Goal: Task Accomplishment & Management: Complete application form

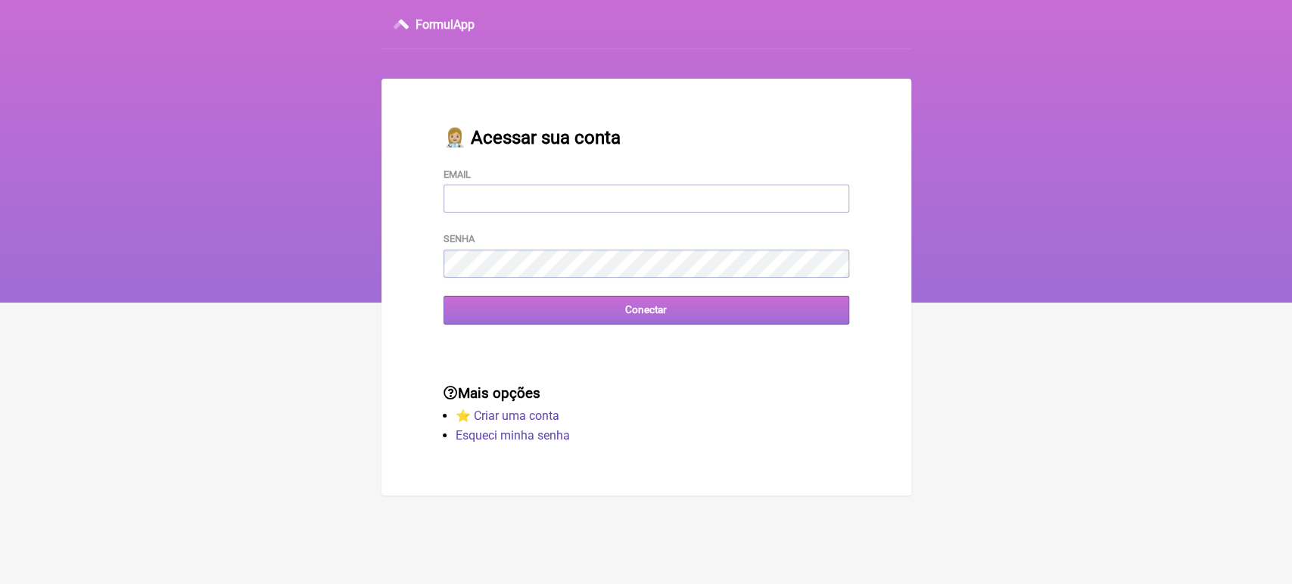
type input "[EMAIL_ADDRESS][DOMAIN_NAME]"
click at [596, 306] on input "Conectar" at bounding box center [646, 310] width 406 height 28
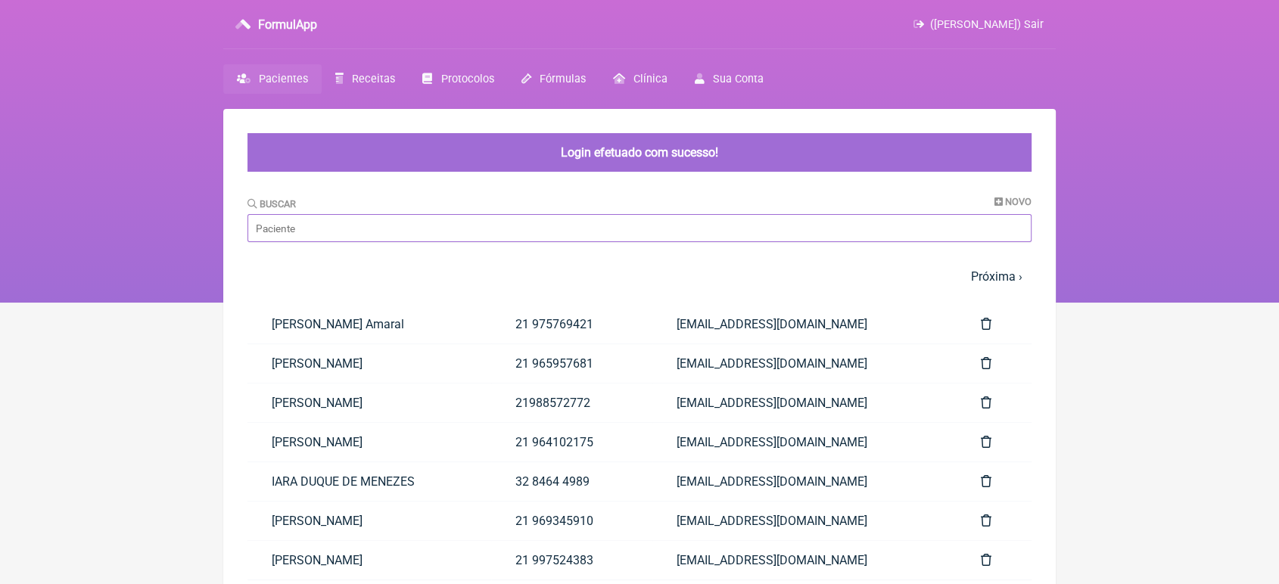
click at [442, 226] on input "Buscar" at bounding box center [639, 228] width 784 height 28
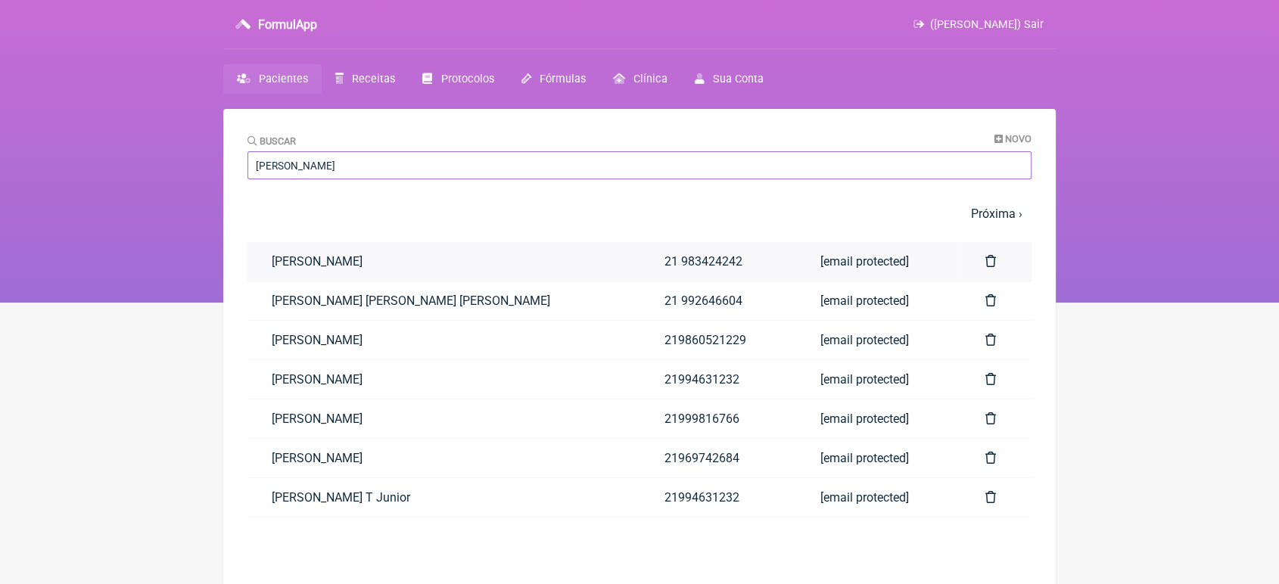
type input "[PERSON_NAME]"
click at [263, 259] on link "[PERSON_NAME]" at bounding box center [443, 261] width 393 height 39
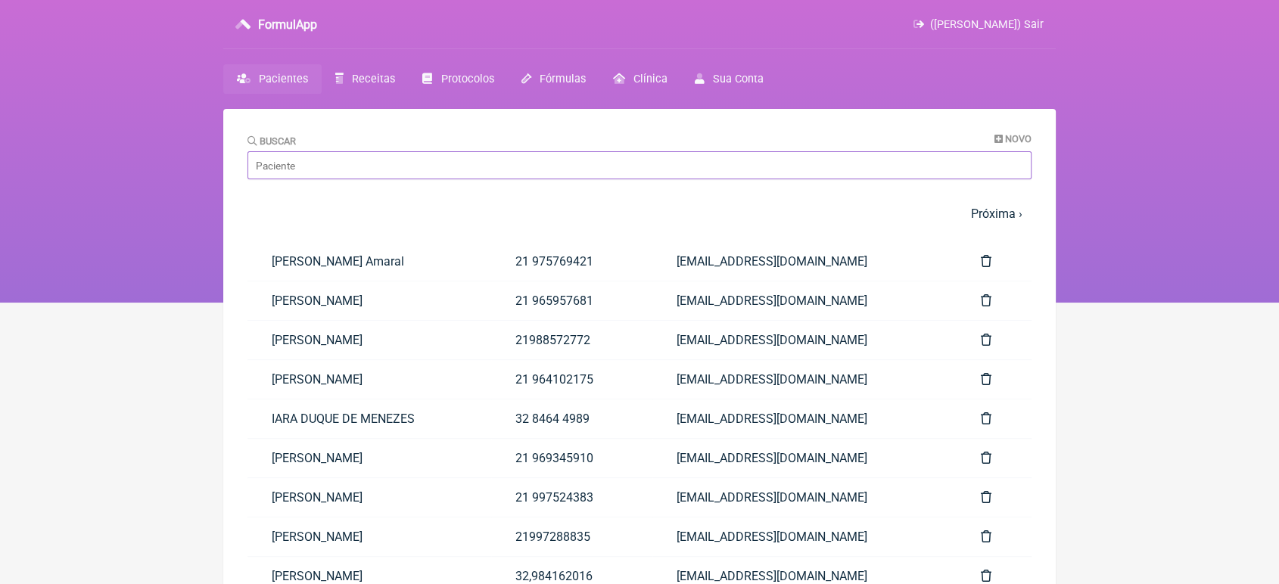
click at [327, 166] on input "Buscar" at bounding box center [639, 165] width 784 height 28
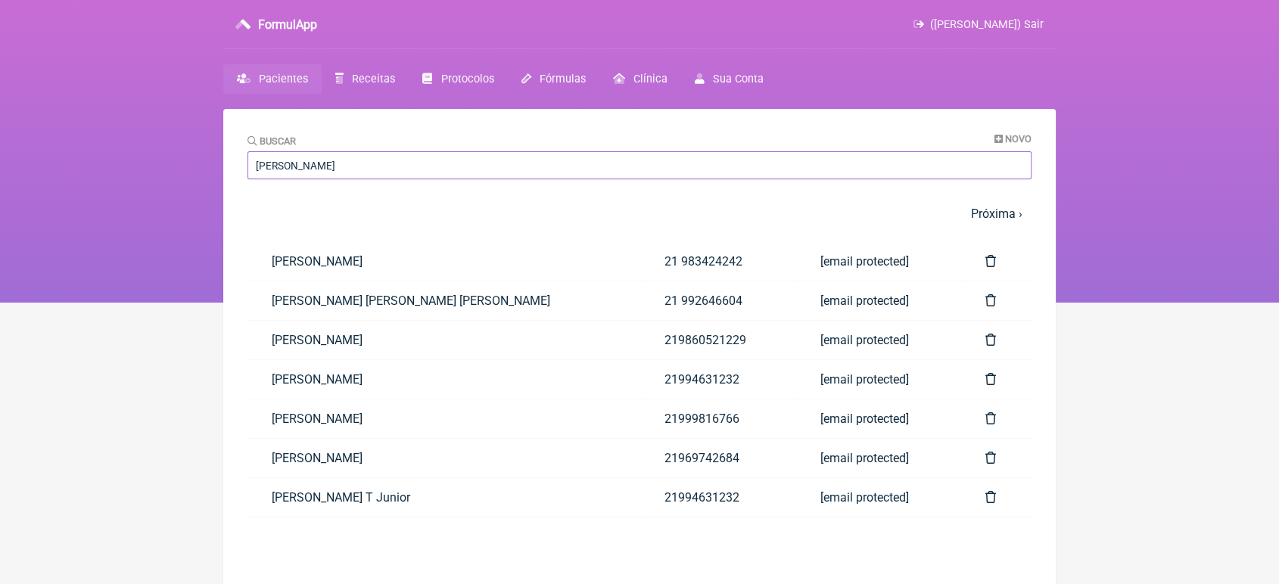
type input "[PERSON_NAME]"
click at [120, 303] on html "FormulApp ([PERSON_NAME]) Sair [GEOGRAPHIC_DATA] Receitas Protocolos Fórmulas […" at bounding box center [639, 151] width 1279 height 303
click at [394, 418] on link "[PERSON_NAME]" at bounding box center [443, 419] width 393 height 39
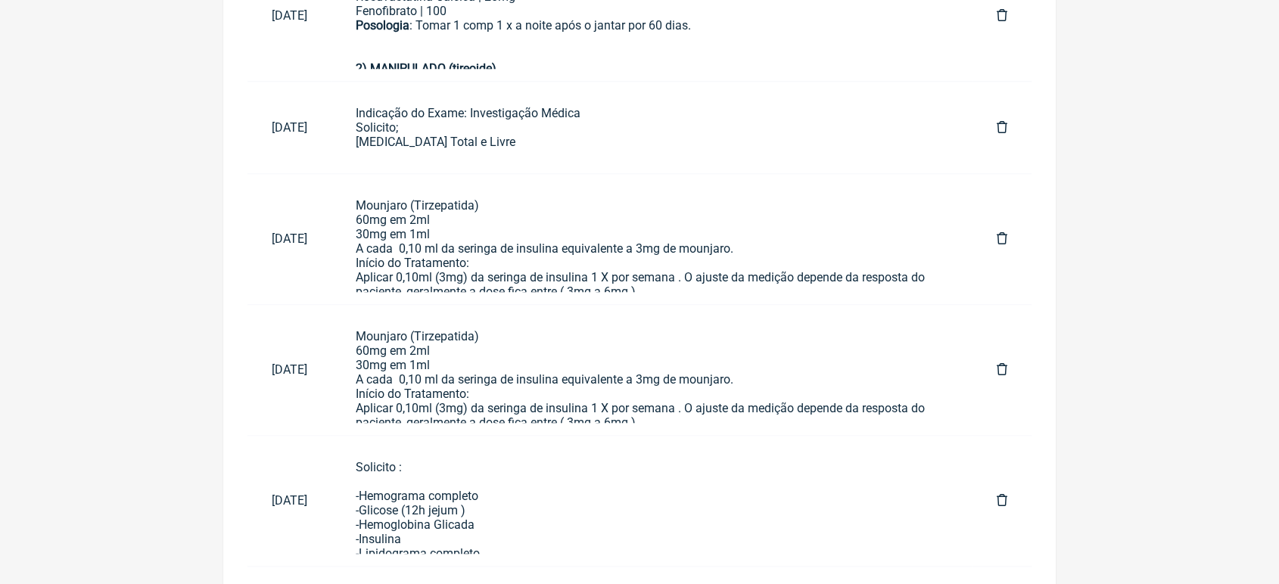
scroll to position [1323, 0]
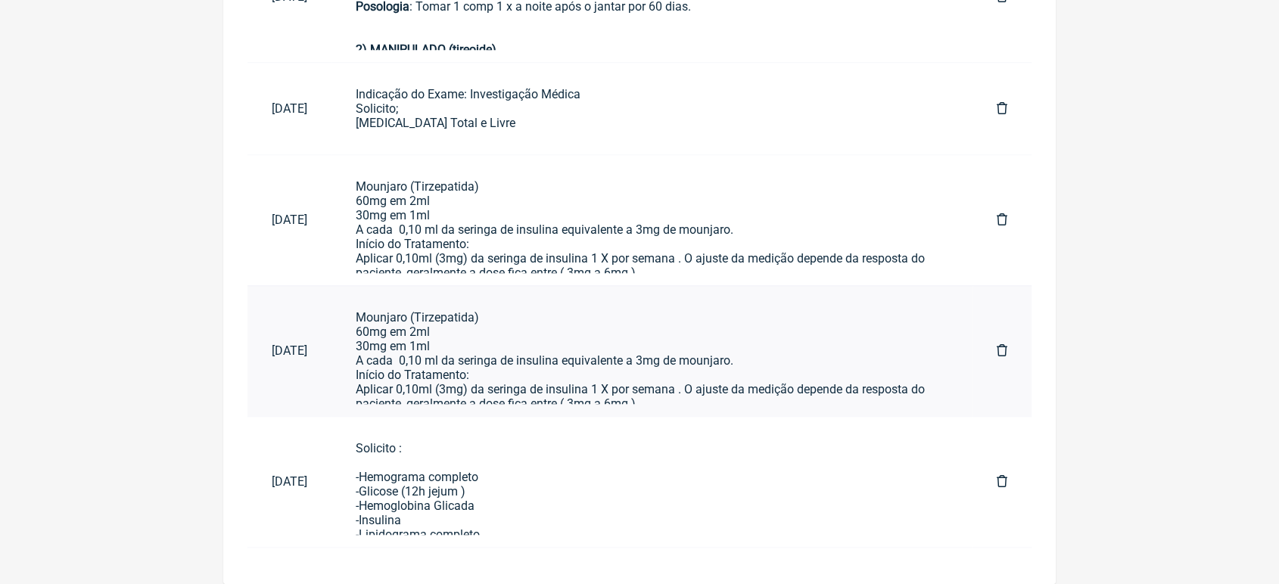
click at [596, 356] on div "Mounjaro (Tirzepatida) 60mg em 2ml 30mg em 1ml A cada 0,10 ml da seringa de ins…" at bounding box center [652, 403] width 593 height 187
click at [406, 262] on div "Mounjaro (Tirzepatida) 60mg em 2ml 30mg em 1ml A cada 0,10 ml da seringa de ins…" at bounding box center [652, 294] width 593 height 230
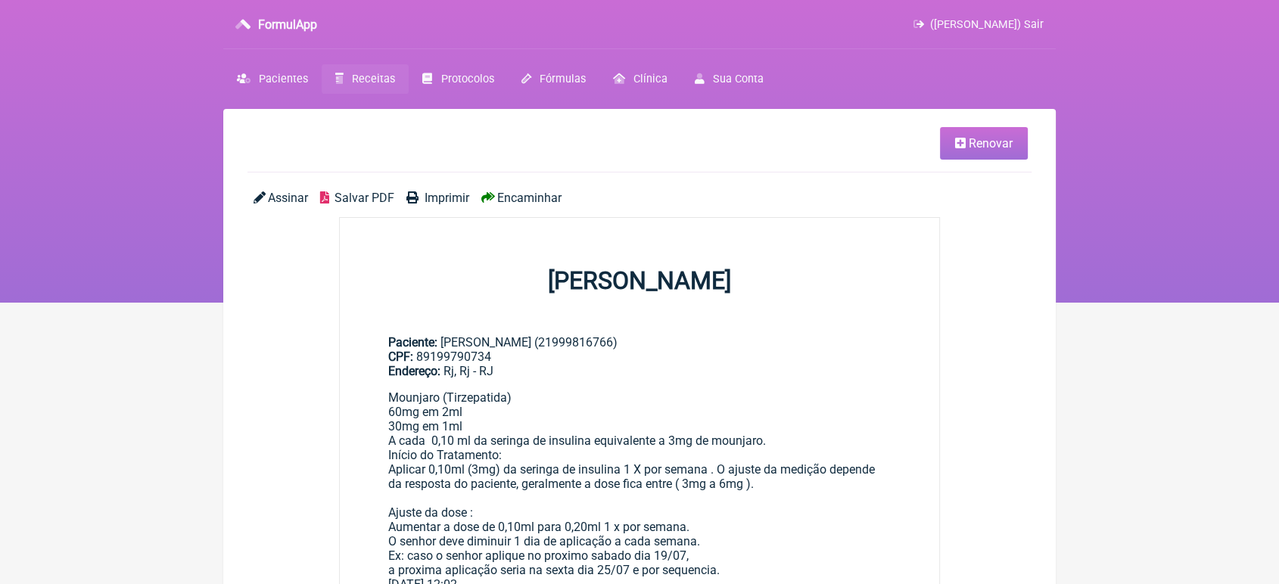
click at [459, 196] on span "Imprimir" at bounding box center [447, 198] width 45 height 14
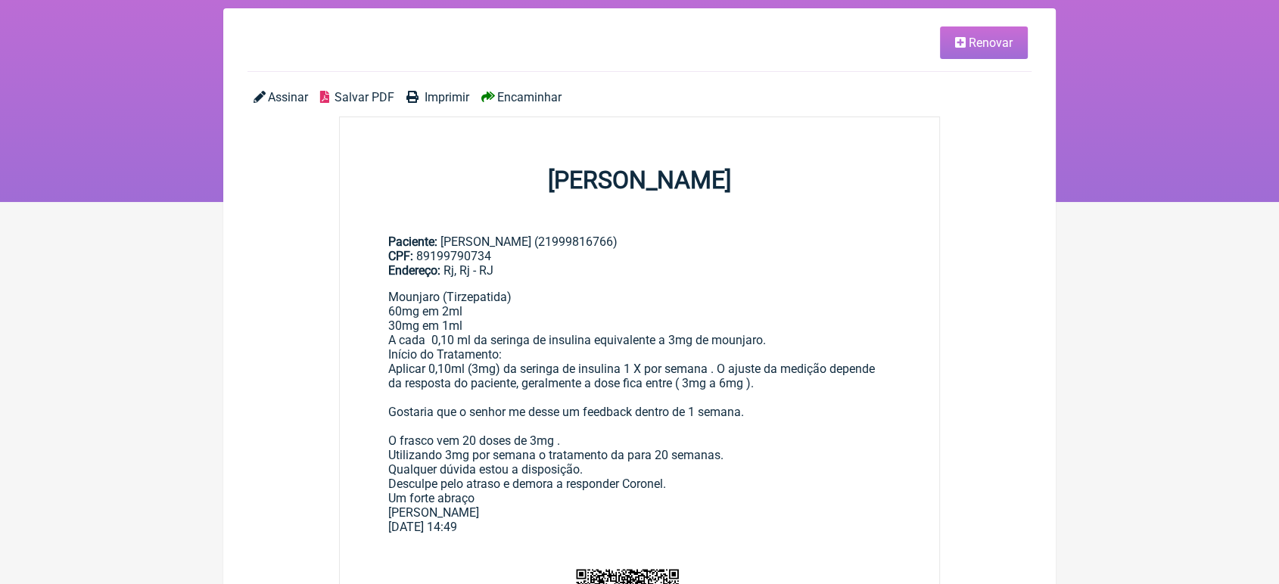
scroll to position [110, 0]
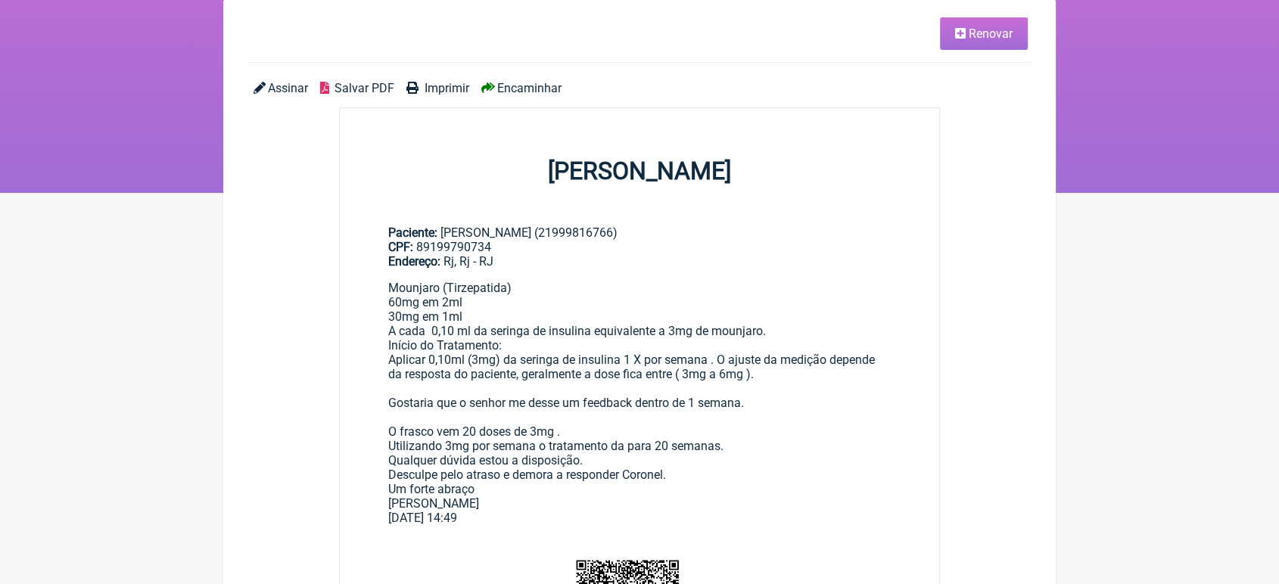
click at [450, 88] on span "Imprimir" at bounding box center [447, 88] width 45 height 14
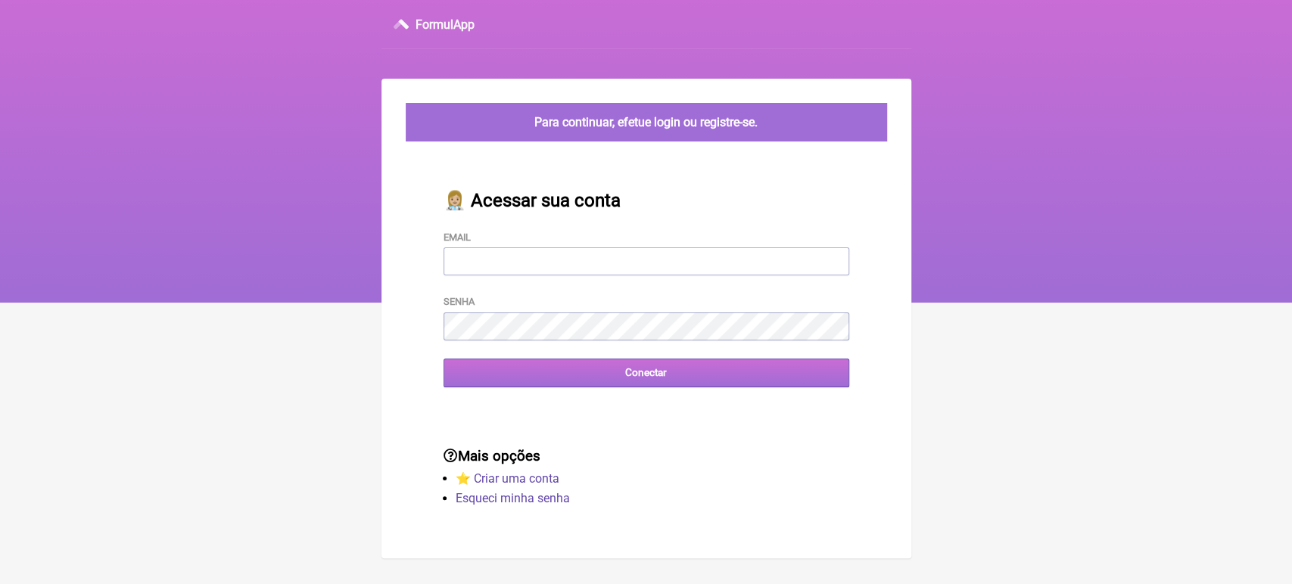
type input "[EMAIL_ADDRESS][DOMAIN_NAME]"
click at [530, 387] on input "Conectar" at bounding box center [646, 373] width 406 height 28
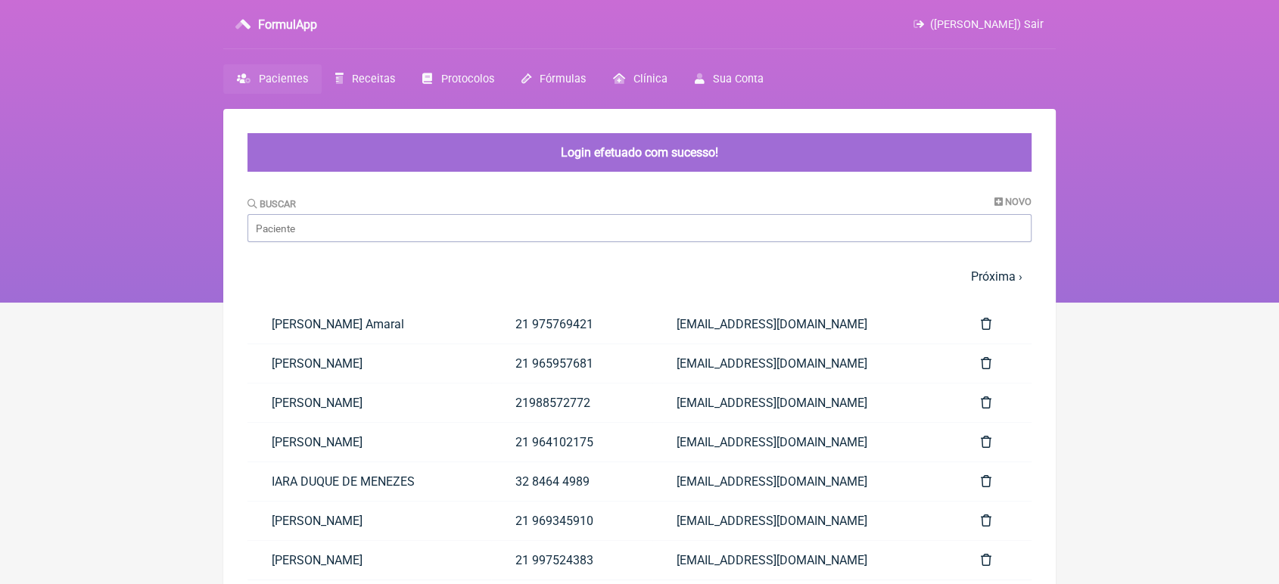
click at [392, 211] on div "Buscar Novo" at bounding box center [639, 219] width 784 height 46
click at [375, 225] on input "Buscar" at bounding box center [639, 228] width 784 height 28
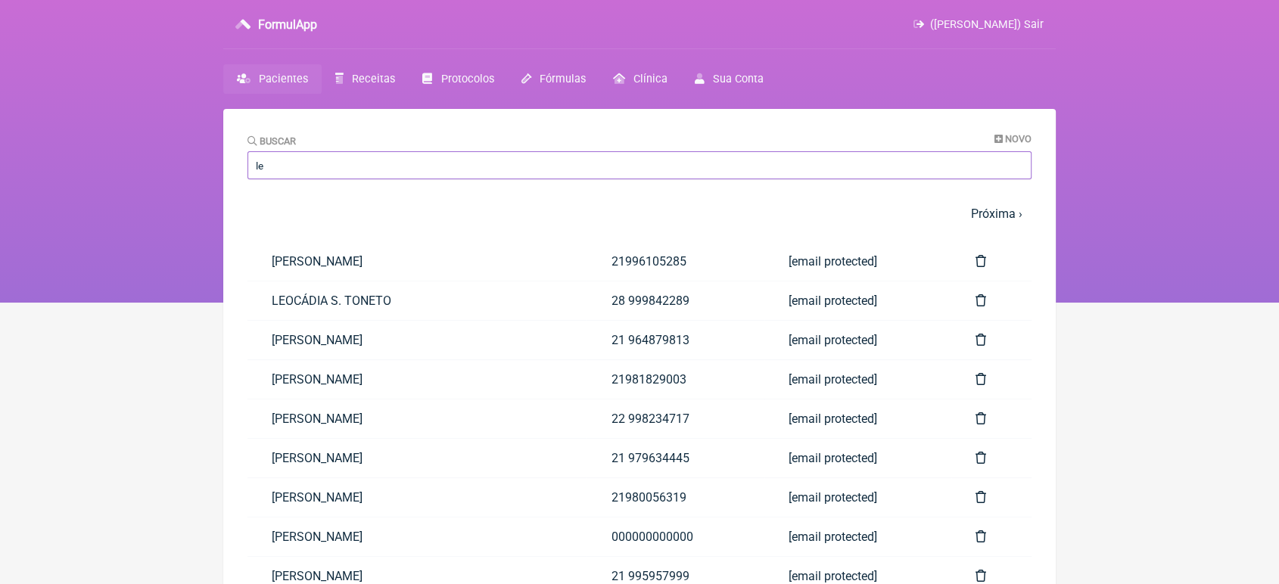
type input "l"
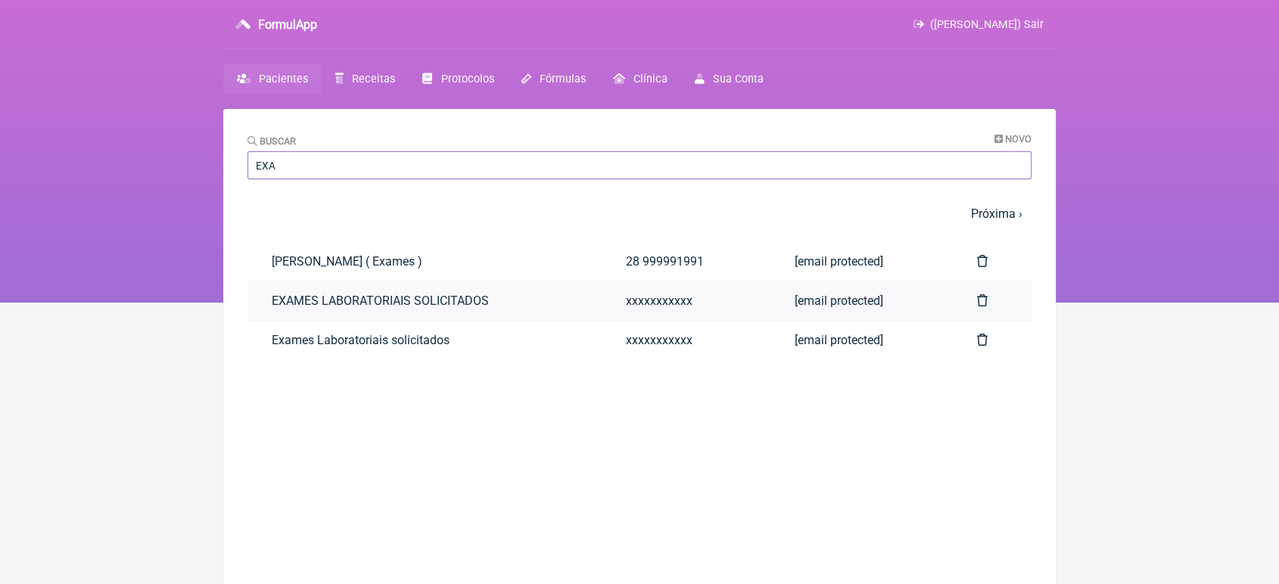
type input "EXA"
click at [297, 294] on link "EXAMES LABORATORIAIS SOLICITADOS" at bounding box center [424, 301] width 354 height 39
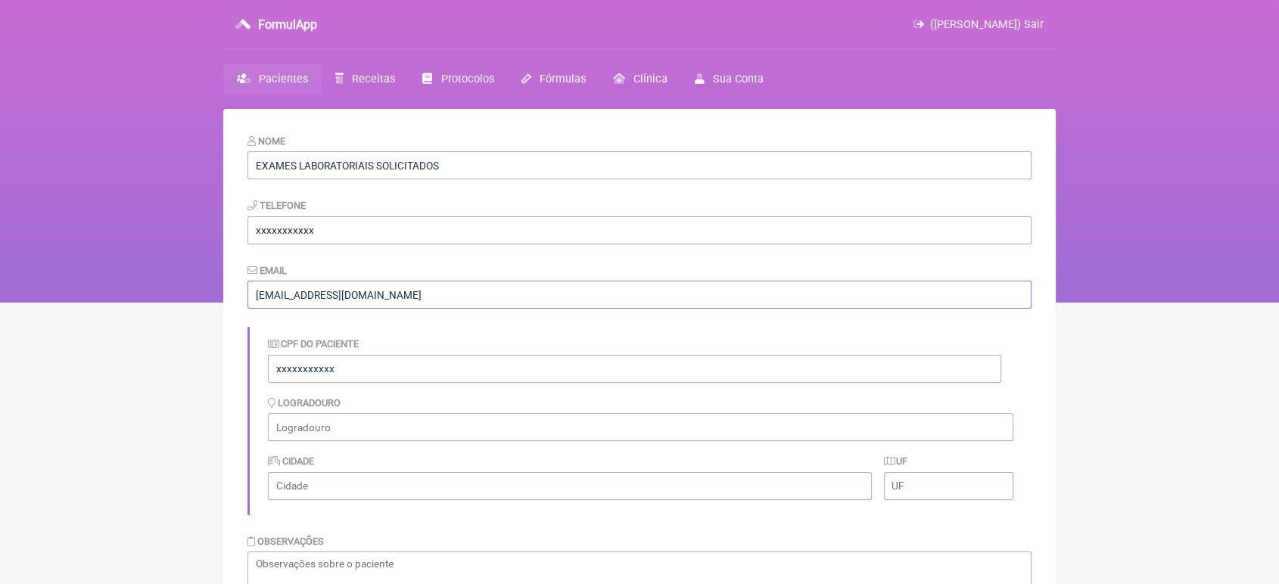
click at [297, 294] on input "vini_paschoal@yahoo.com.br" at bounding box center [639, 295] width 784 height 28
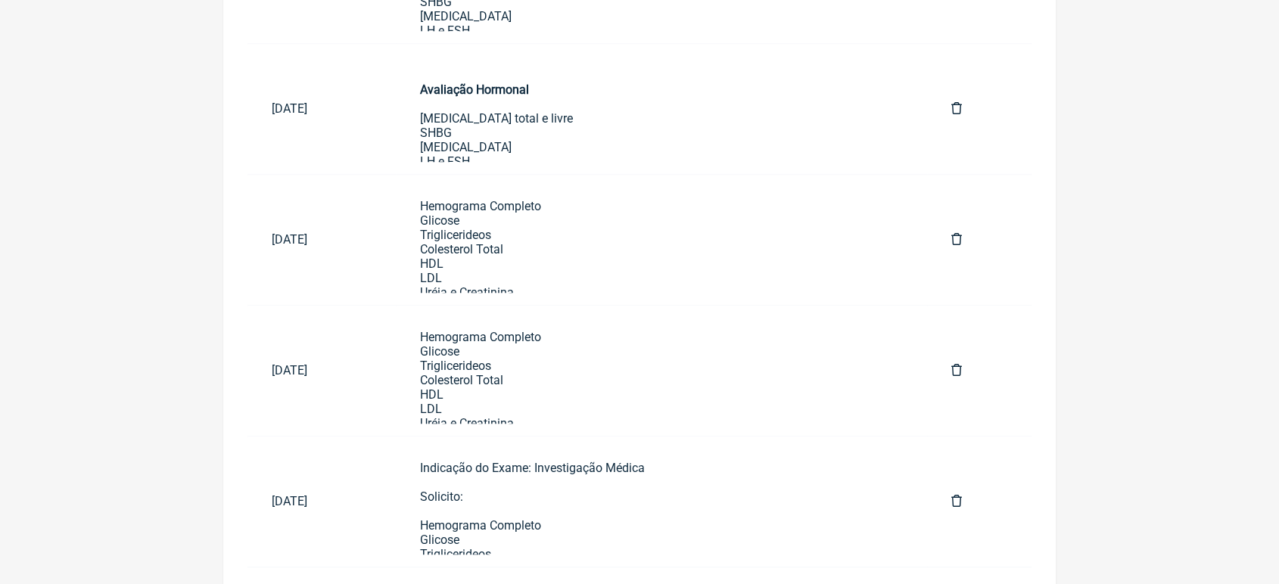
scroll to position [922, 0]
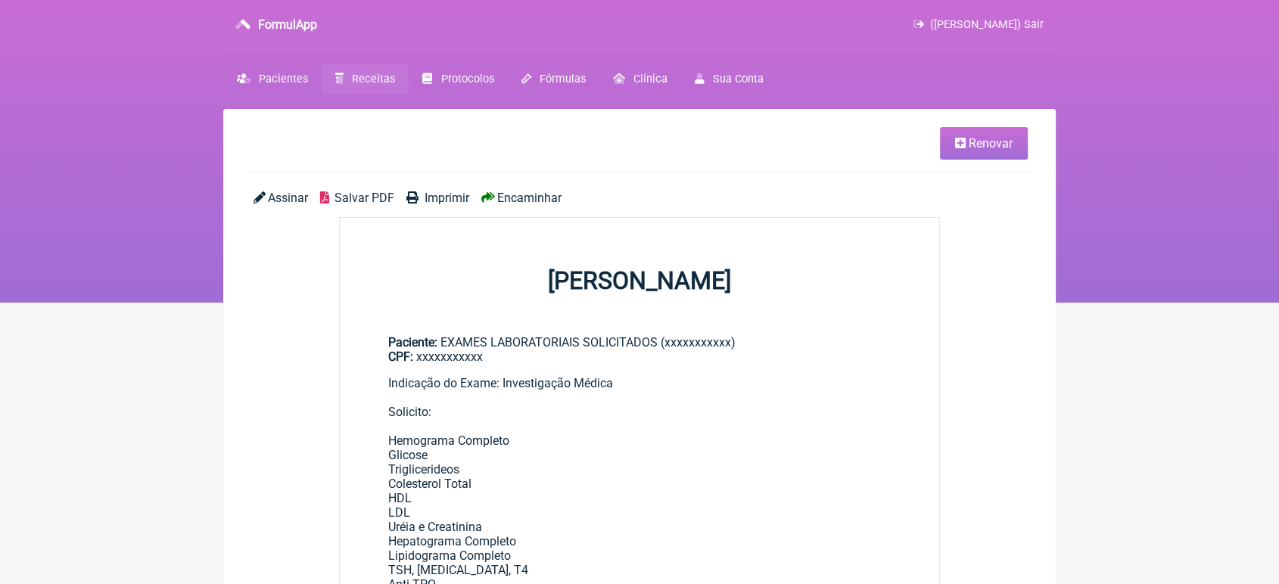
click at [980, 132] on link "Renovar" at bounding box center [984, 143] width 88 height 33
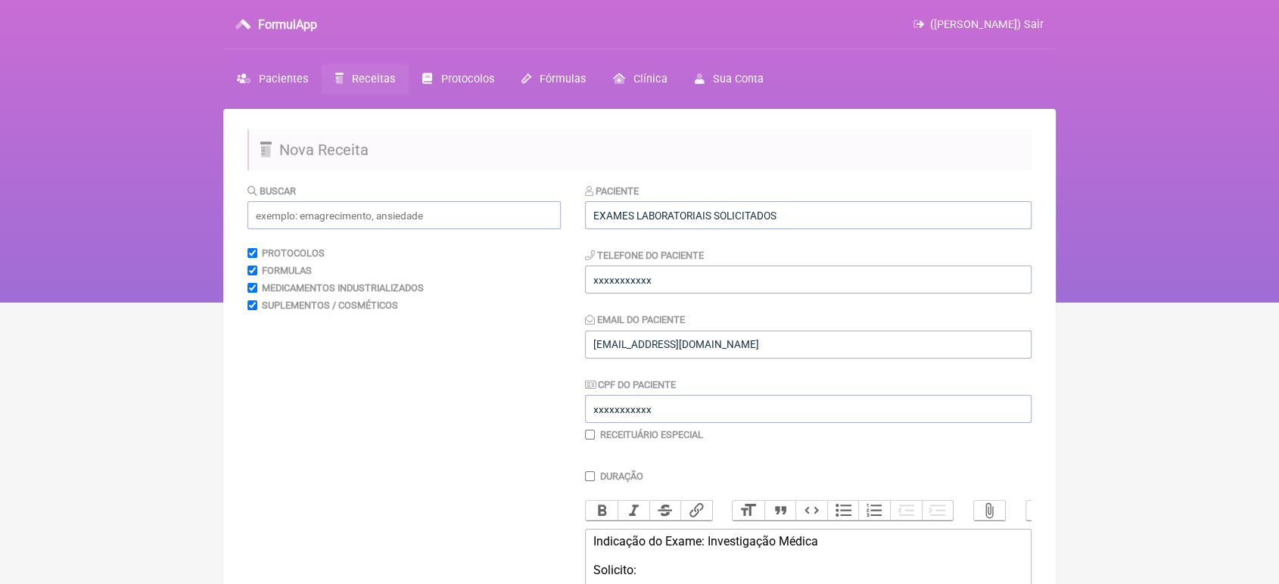
click at [872, 235] on div "Paciente EXAMES LABORATORIAIS SOLICITADOS Telefone do Paciente xxxxxxxxxxx Emai…" at bounding box center [808, 312] width 446 height 258
click at [863, 218] on input "EXAMES LABORATORIAIS SOLICITADOS" at bounding box center [808, 215] width 446 height 28
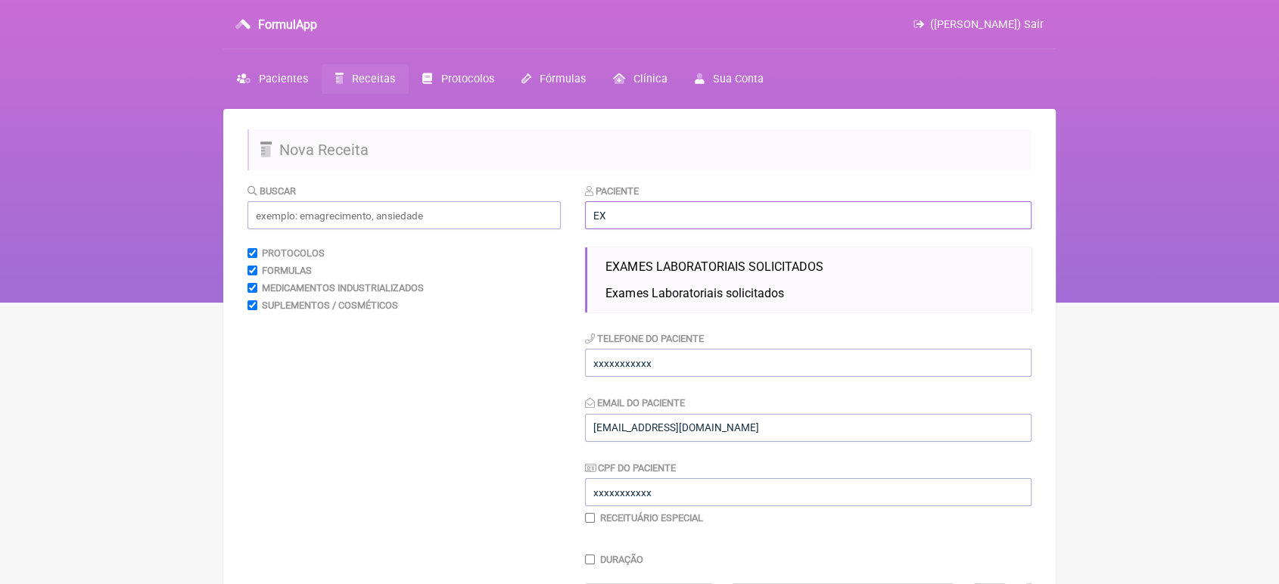
type input "E"
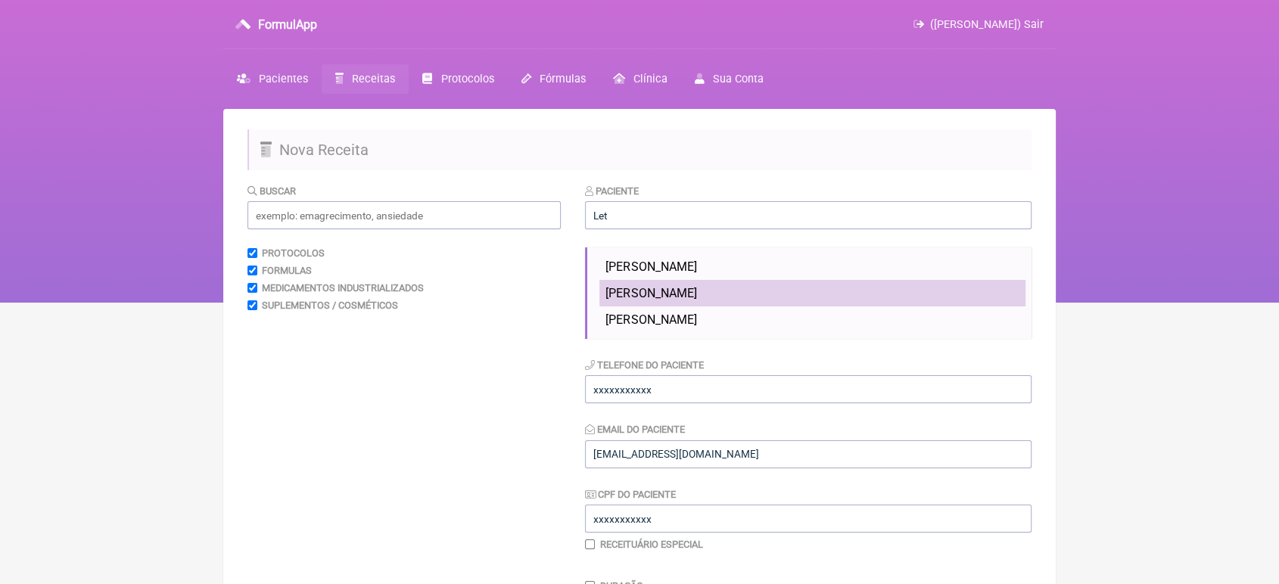
click at [858, 298] on li "LETICIA XAVIER" at bounding box center [812, 293] width 426 height 26
type input "LETICIA XAVIER"
type input "21 995957999"
type input "[EMAIL_ADDRESS][DOMAIN_NAME]"
type input "XXXXXXXXXXX"
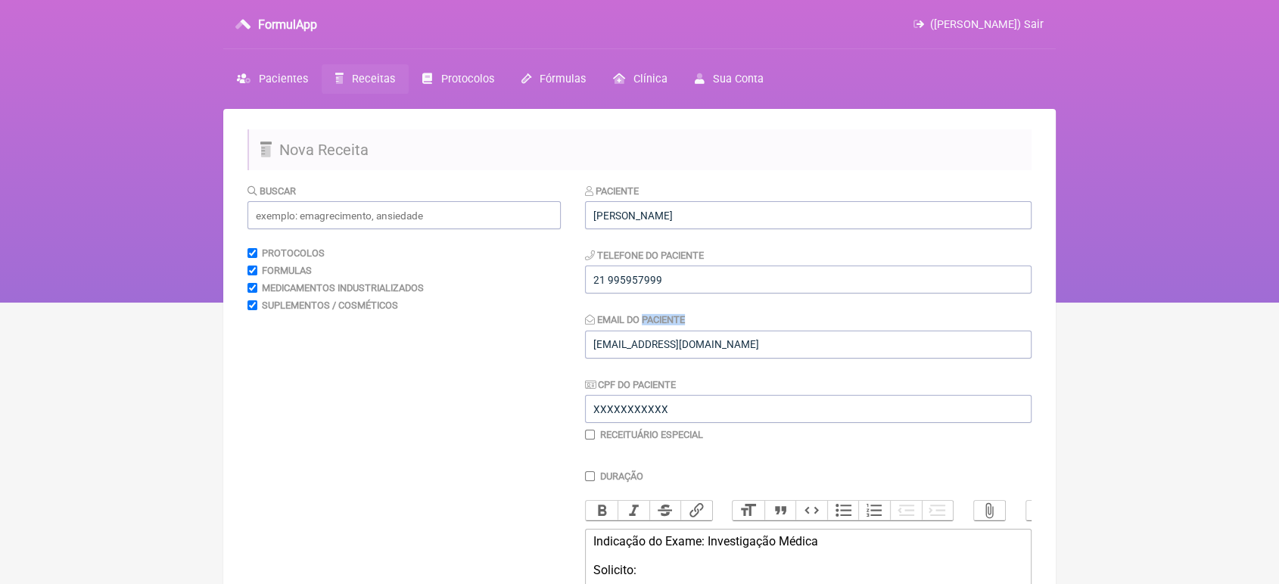
click at [858, 298] on div "Paciente LETICIA XAVIER Telefone do Paciente 21 995957999 Email do Paciente VIN…" at bounding box center [808, 312] width 446 height 258
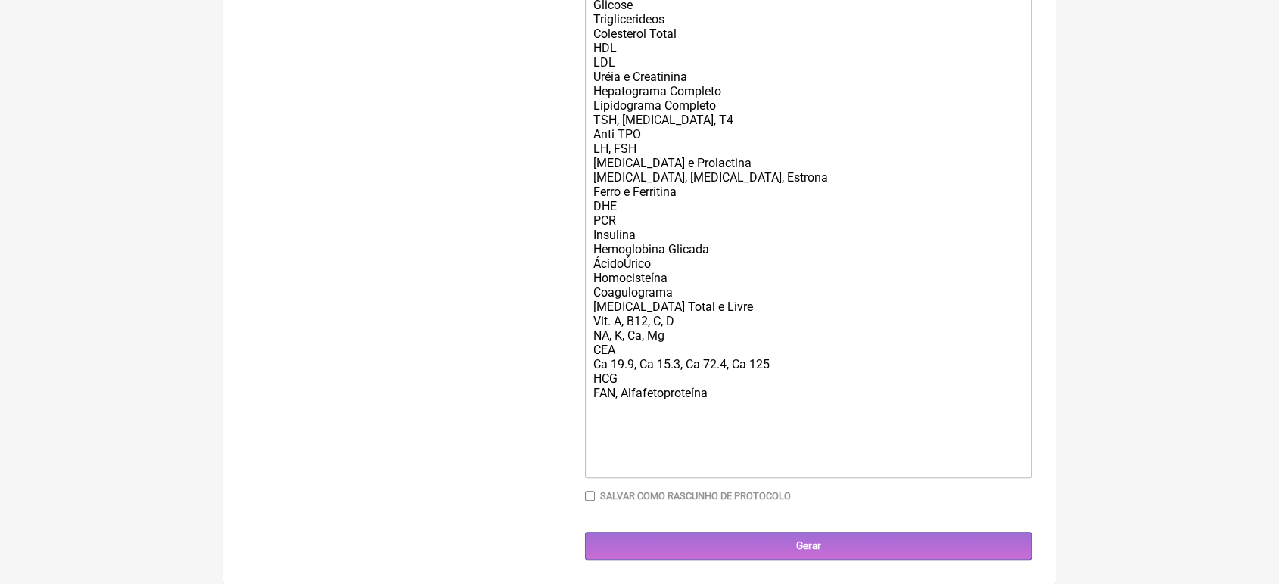
scroll to position [642, 0]
click at [748, 409] on div "Indicação do Exame: Investigação Médica Solicito: Hemograma Completo Glicose Tr…" at bounding box center [808, 199] width 430 height 546
click at [751, 400] on div "Indicação do Exame: Investigação Médica Solicito: Hemograma Completo Glicose Tr…" at bounding box center [808, 199] width 430 height 546
drag, startPoint x: 751, startPoint y: 400, endPoint x: 730, endPoint y: 399, distance: 21.2
click at [730, 399] on div "Indicação do Exame: Investigação Médica Solicito: Hemograma Completo Glicose Tr…" at bounding box center [808, 199] width 430 height 546
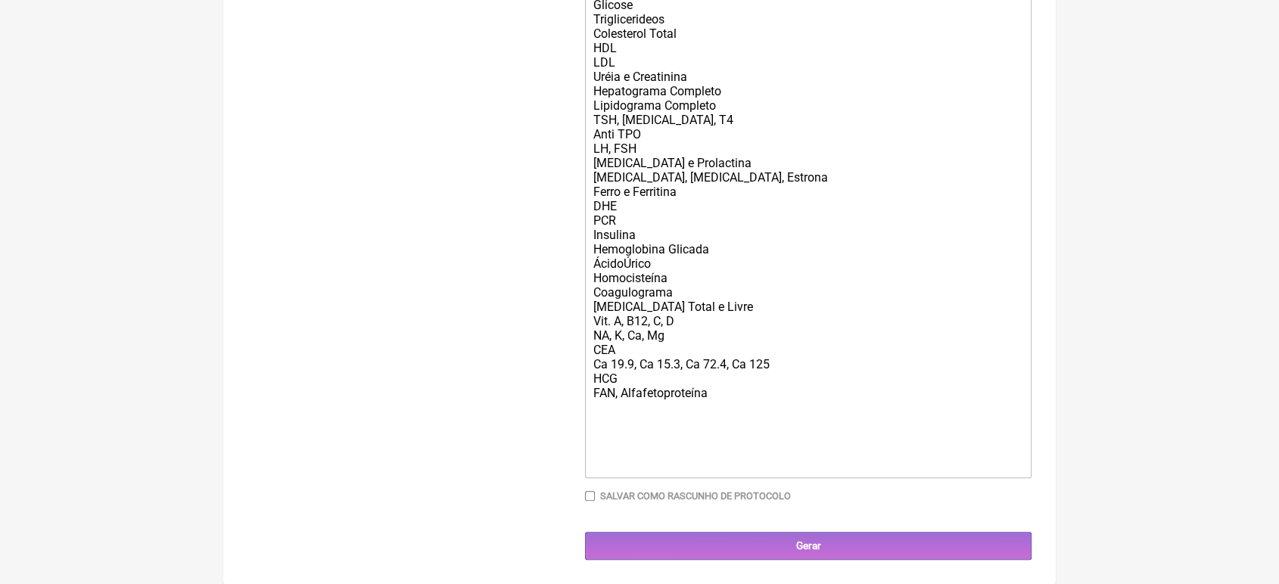
click at [730, 399] on div "Indicação do Exame: Investigação Médica Solicito: Hemograma Completo Glicose Tr…" at bounding box center [808, 199] width 430 height 546
click at [716, 393] on div "Indicação do Exame: Investigação Médica Solicito: Hemograma Completo Glicose Tr…" at bounding box center [808, 199] width 430 height 546
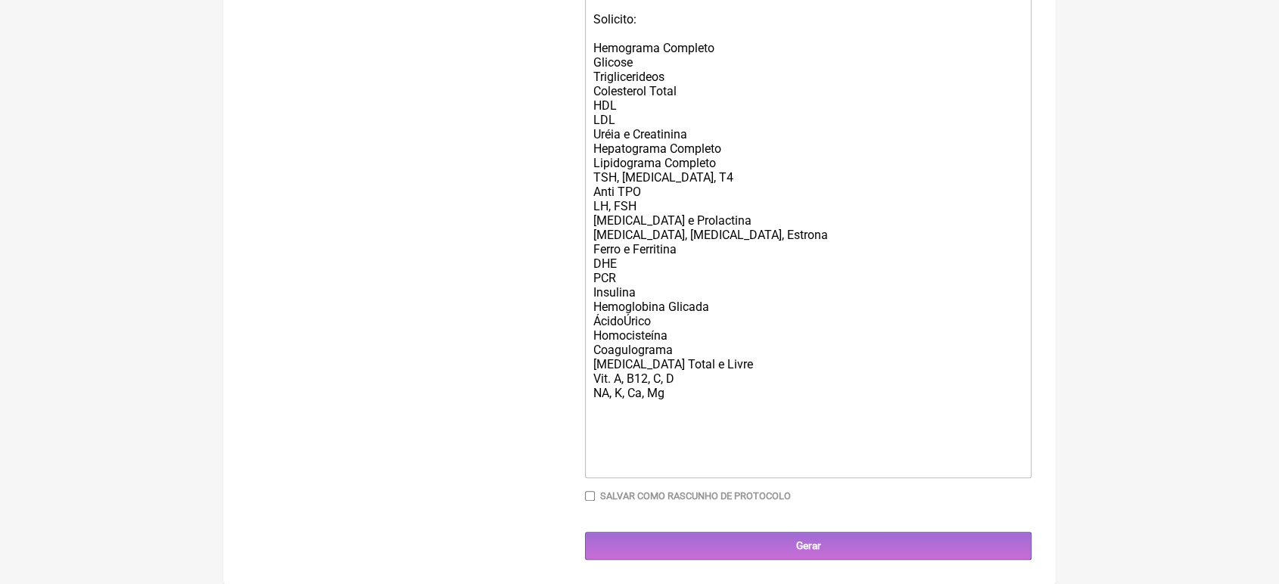
scroll to position [583, 0]
click at [681, 374] on div "Indicação do Exame: Investigação Médica Solicito: Hemograma Completo Glicose Tr…" at bounding box center [808, 227] width 430 height 489
type trix-editor "<div>Indicação do Exame: Investigação Médica<br><br>Solicito:<br><br>Hemograma …"
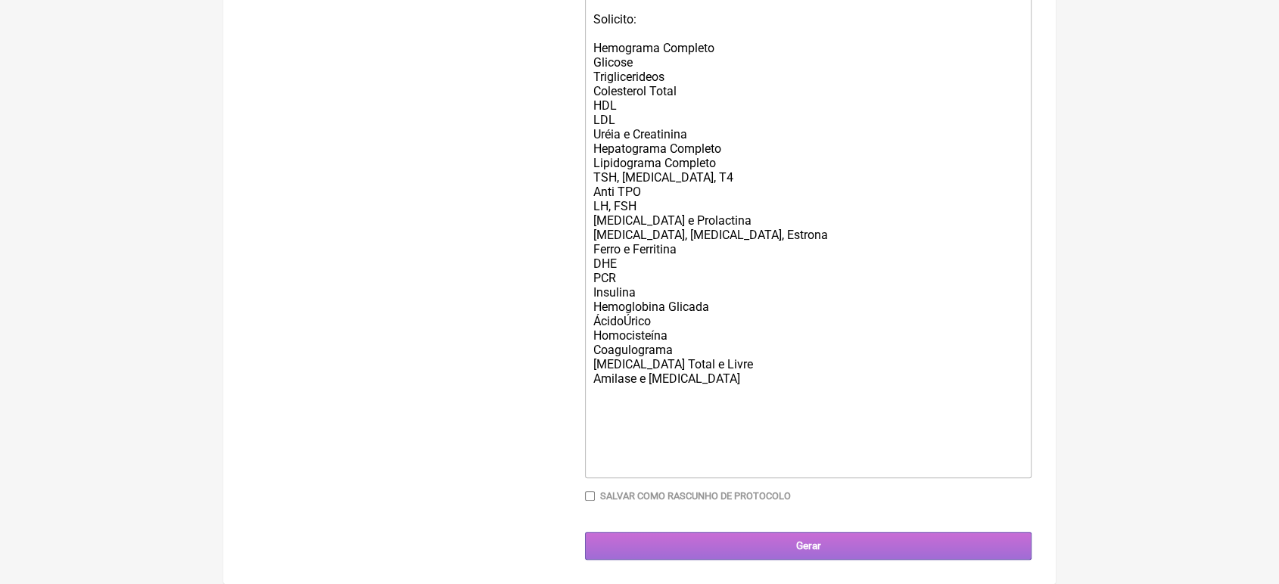
click at [797, 536] on input "Gerar" at bounding box center [808, 546] width 446 height 28
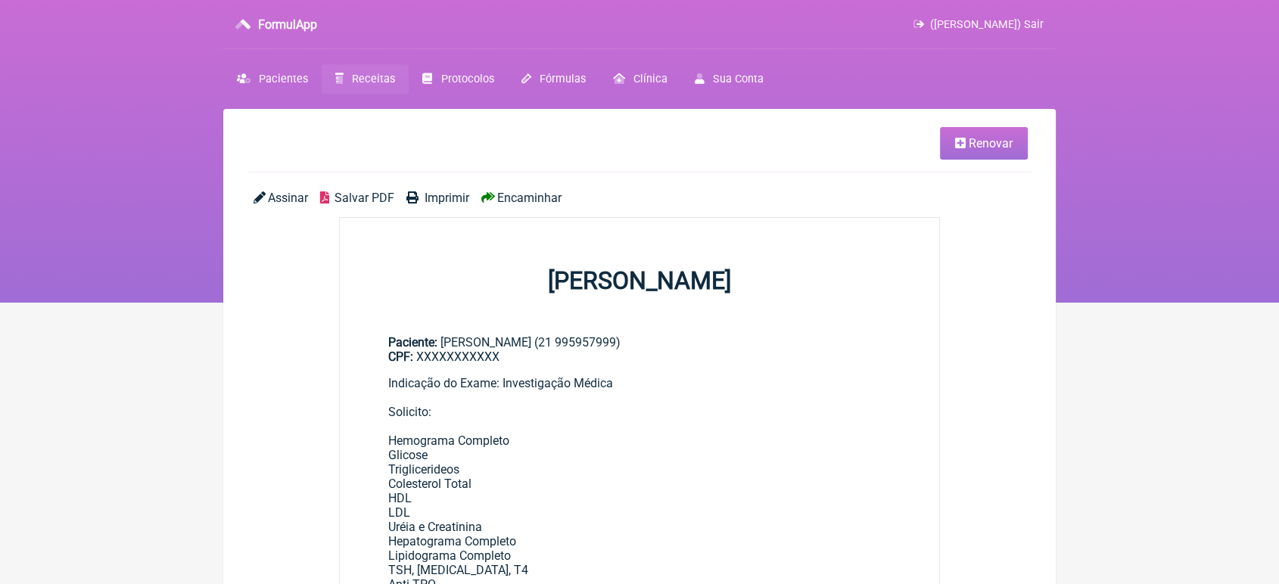
click at [543, 195] on span "Encaminhar" at bounding box center [529, 198] width 64 height 14
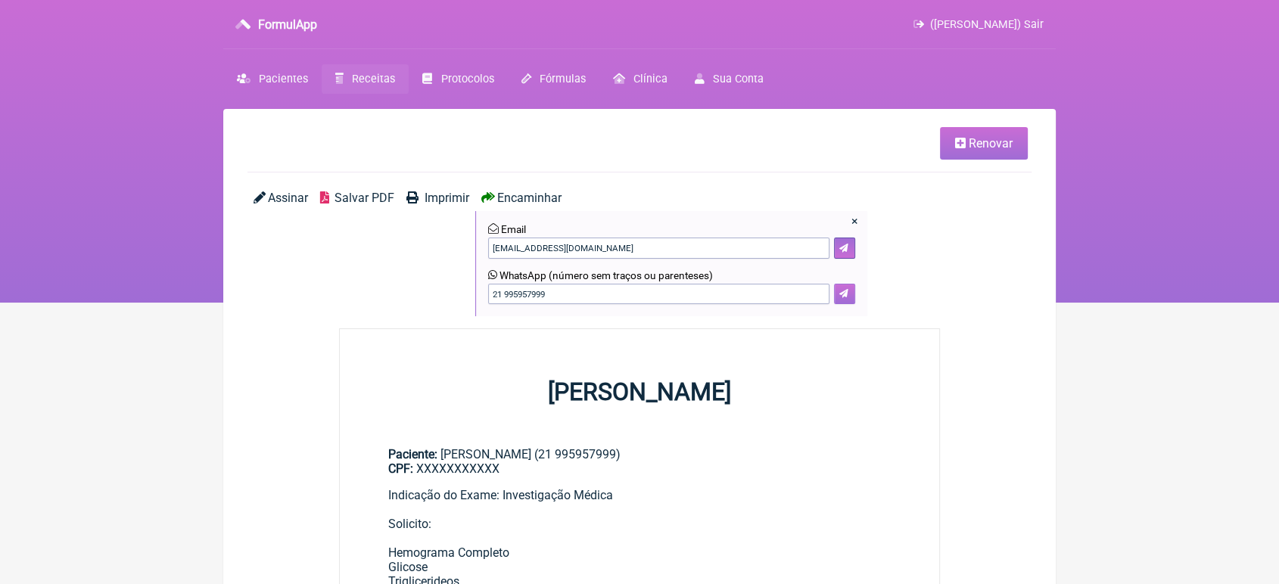
click at [840, 291] on icon at bounding box center [843, 293] width 9 height 9
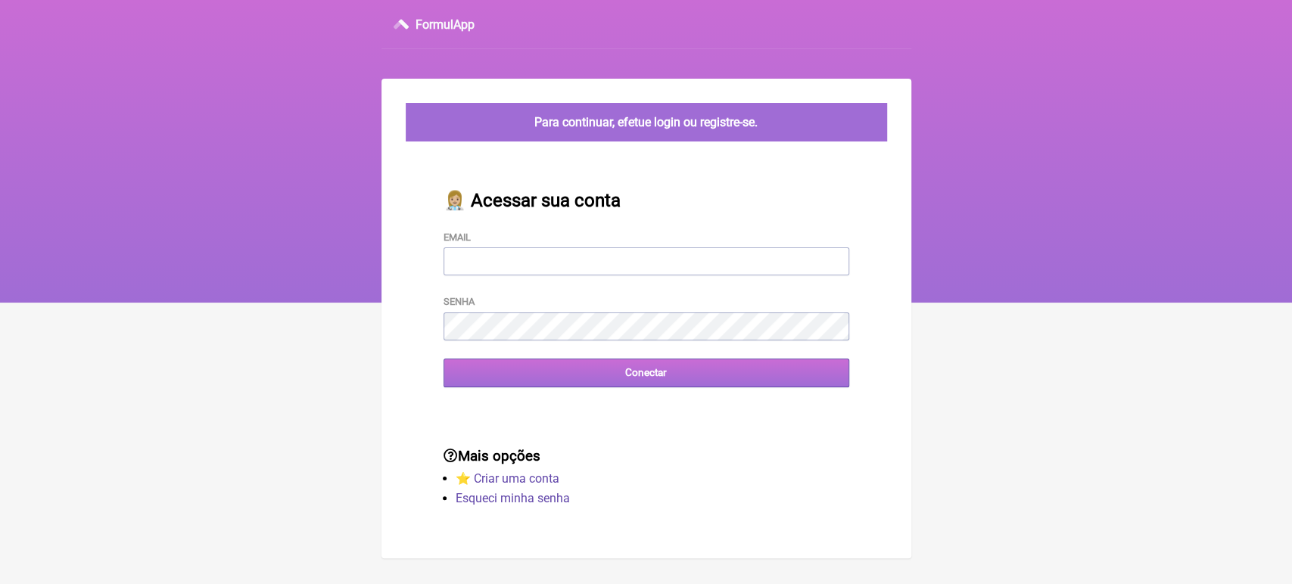
type input "[EMAIL_ADDRESS][DOMAIN_NAME]"
click at [565, 377] on input "Conectar" at bounding box center [646, 373] width 406 height 28
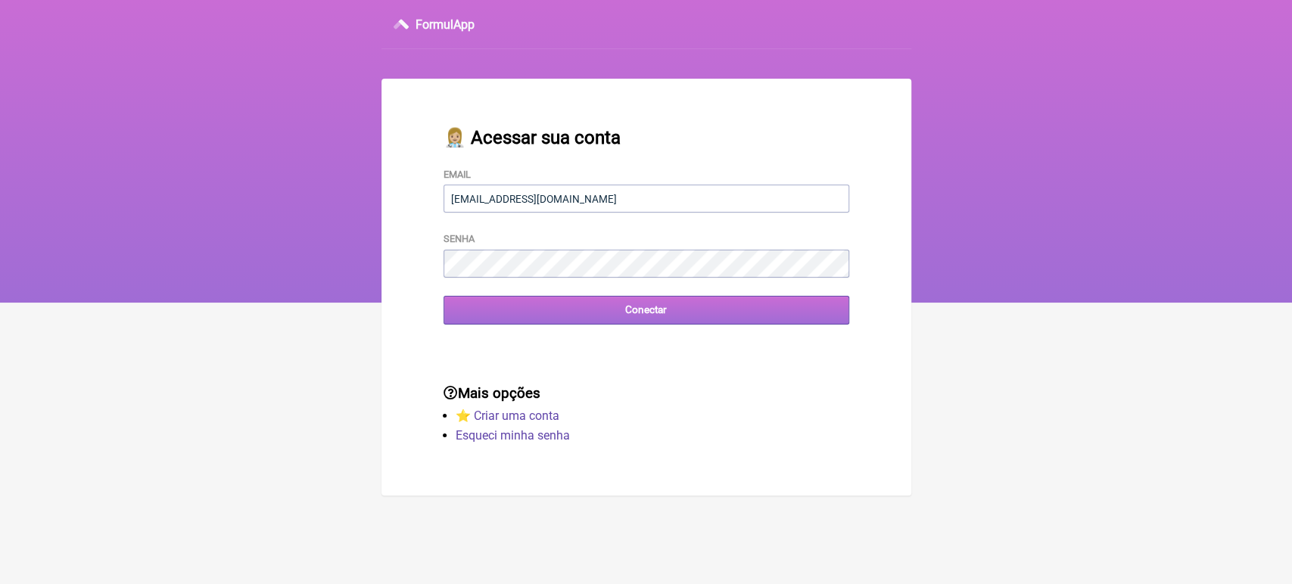
click at [540, 305] on input "Conectar" at bounding box center [646, 310] width 406 height 28
click at [556, 312] on input "Conectar" at bounding box center [646, 310] width 406 height 28
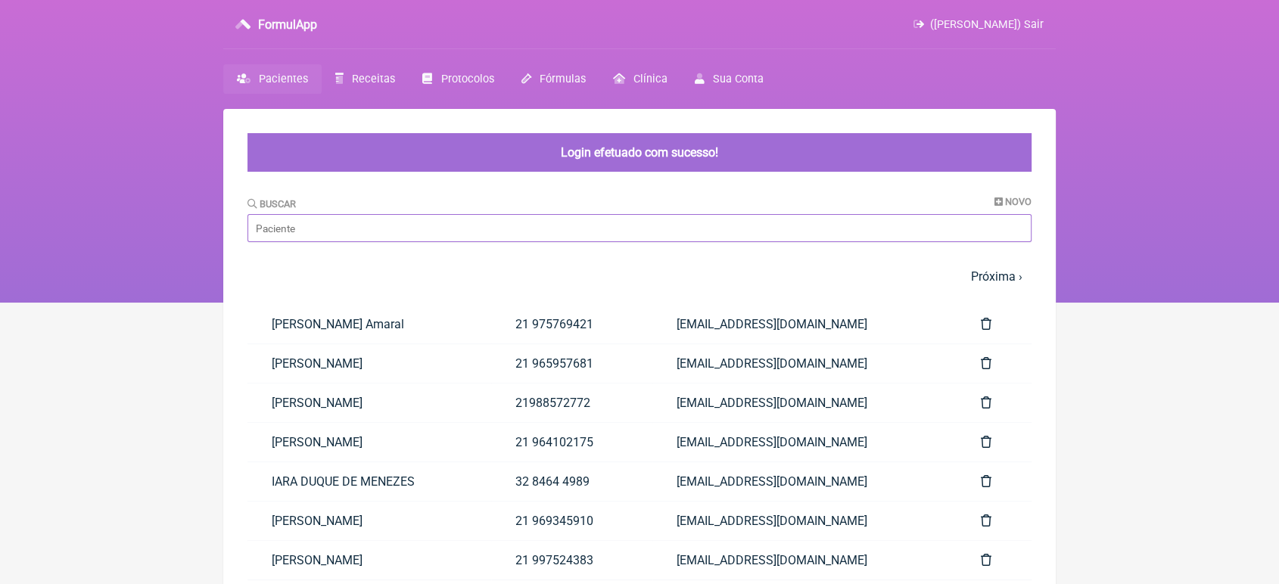
click at [392, 226] on input "Buscar" at bounding box center [639, 228] width 784 height 28
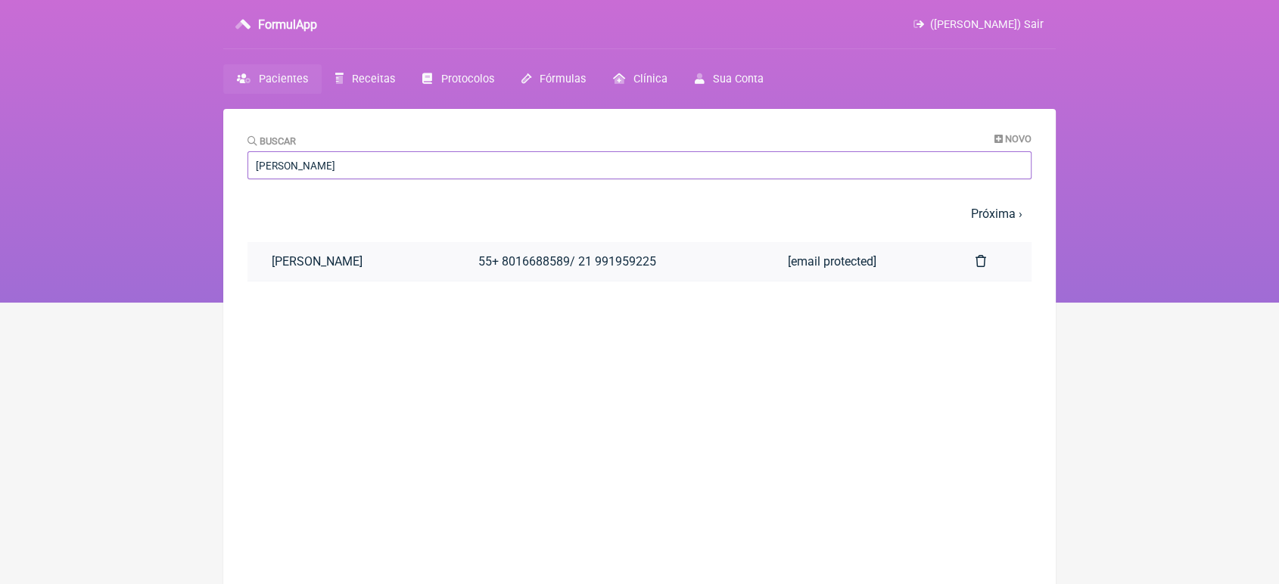
type input "[PERSON_NAME]"
click at [370, 259] on link "[PERSON_NAME]" at bounding box center [350, 261] width 207 height 39
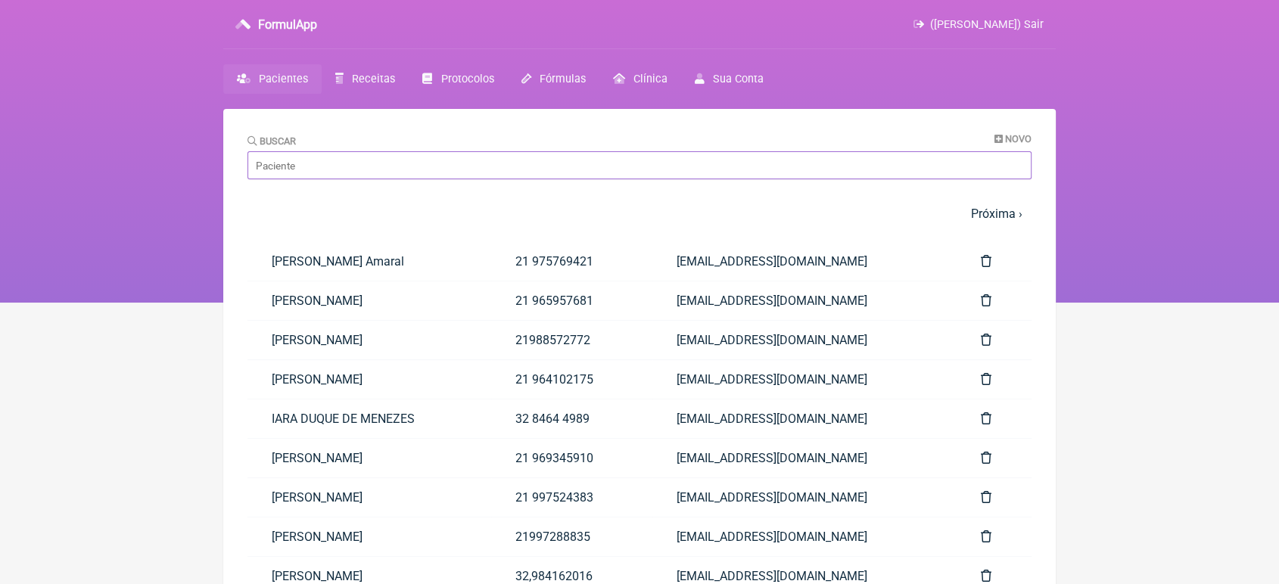
click at [394, 164] on input "Buscar" at bounding box center [639, 165] width 784 height 28
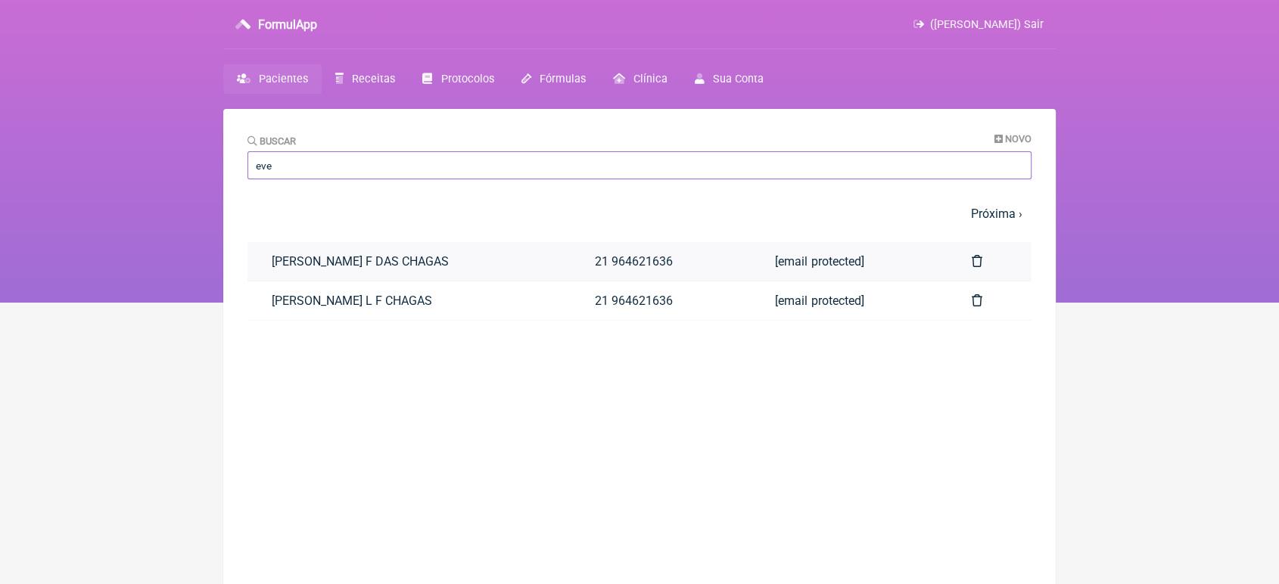
type input "eve"
click at [406, 280] on link "[PERSON_NAME] F DAS CHAGAS" at bounding box center [408, 261] width 322 height 39
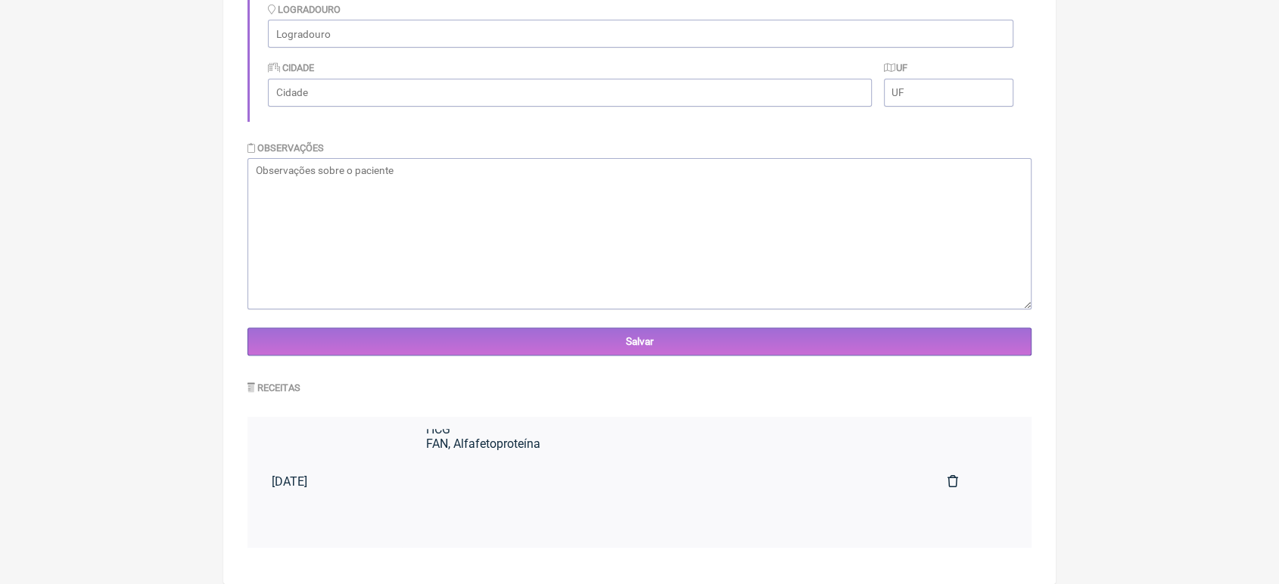
scroll to position [421, 0]
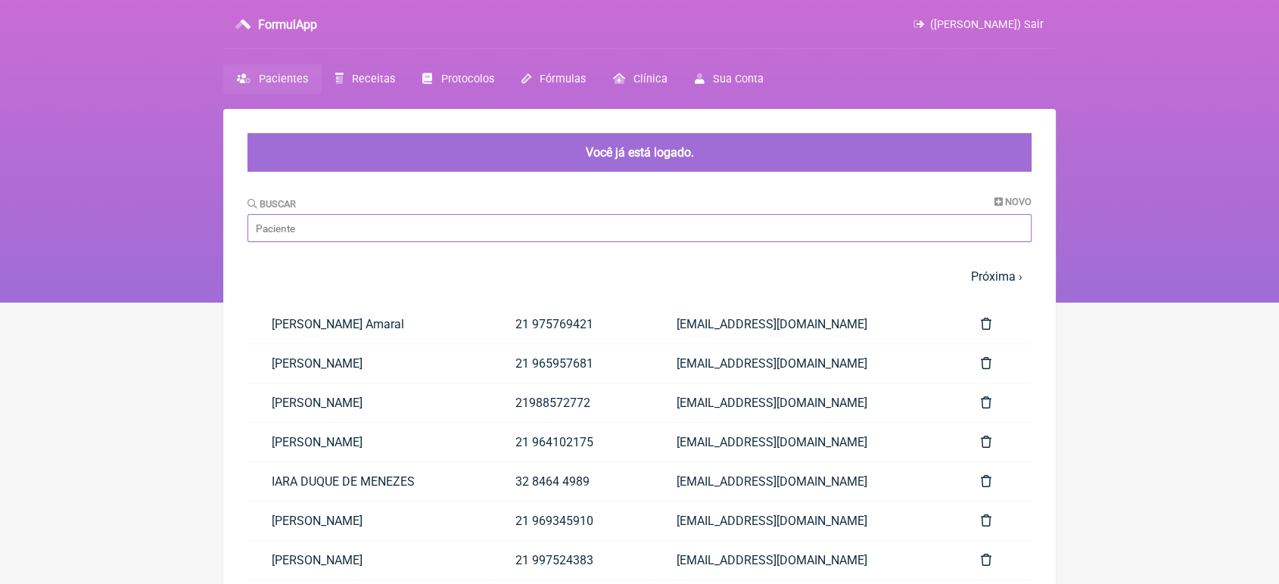
click at [497, 225] on input "Buscar" at bounding box center [639, 228] width 784 height 28
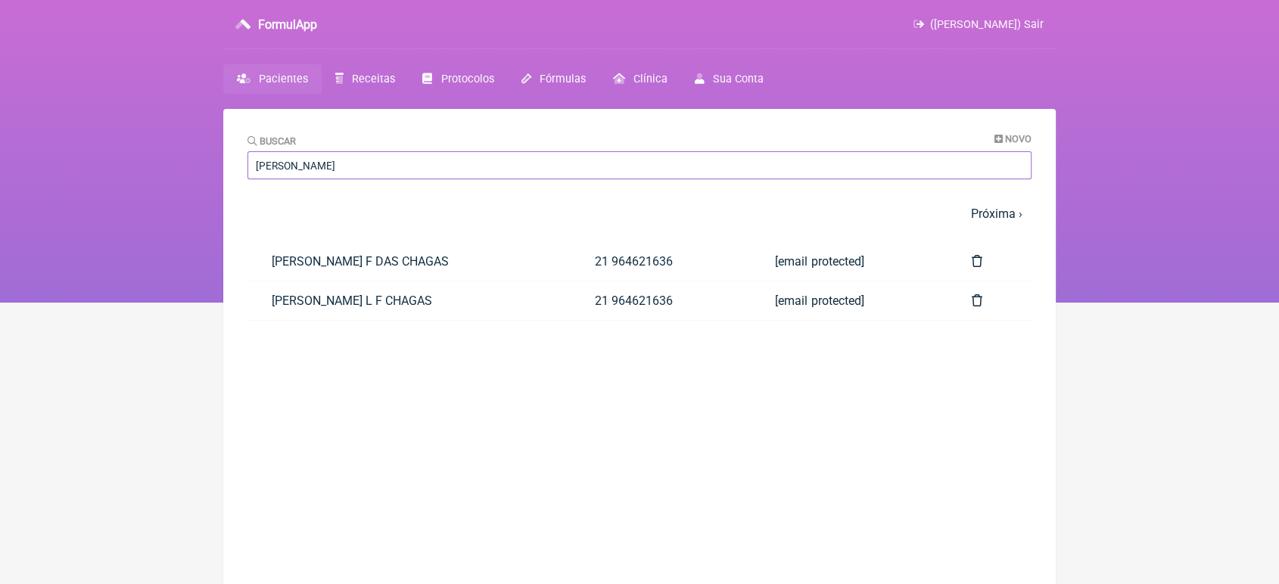
type input "[PERSON_NAME]"
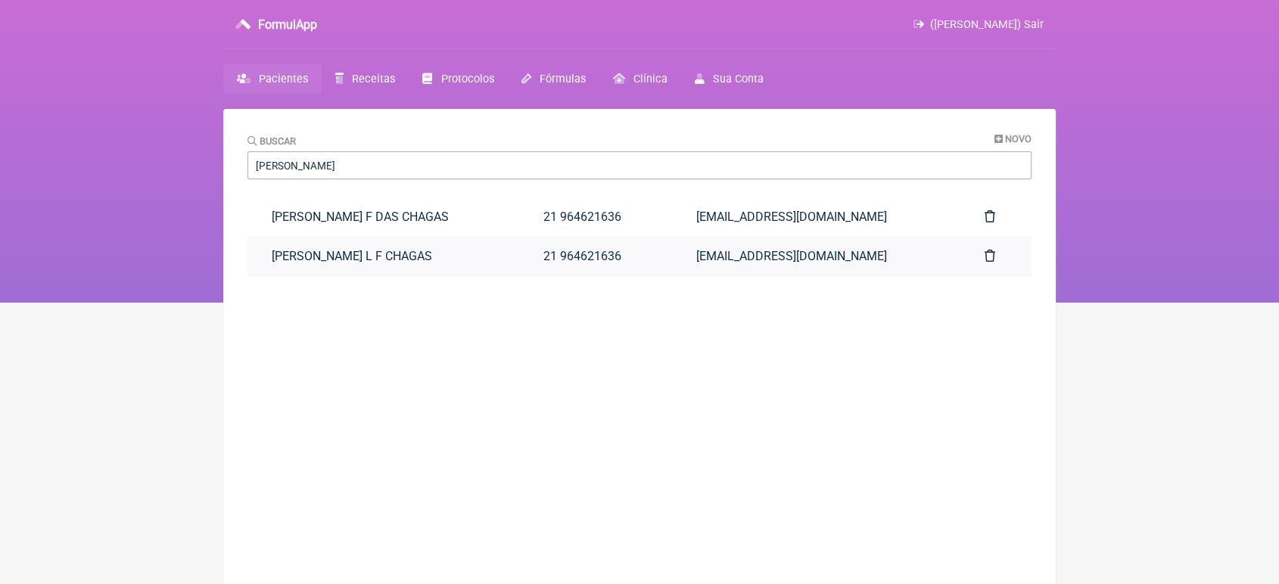
click at [502, 247] on link "[PERSON_NAME] L F CHAGAS" at bounding box center [383, 256] width 272 height 39
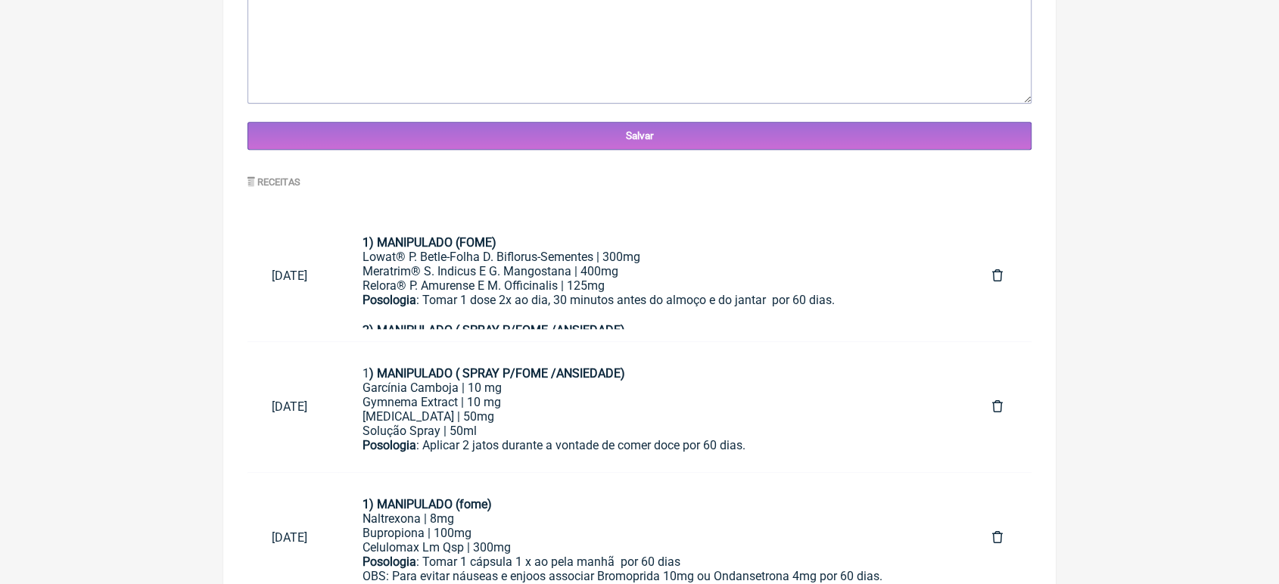
scroll to position [792, 0]
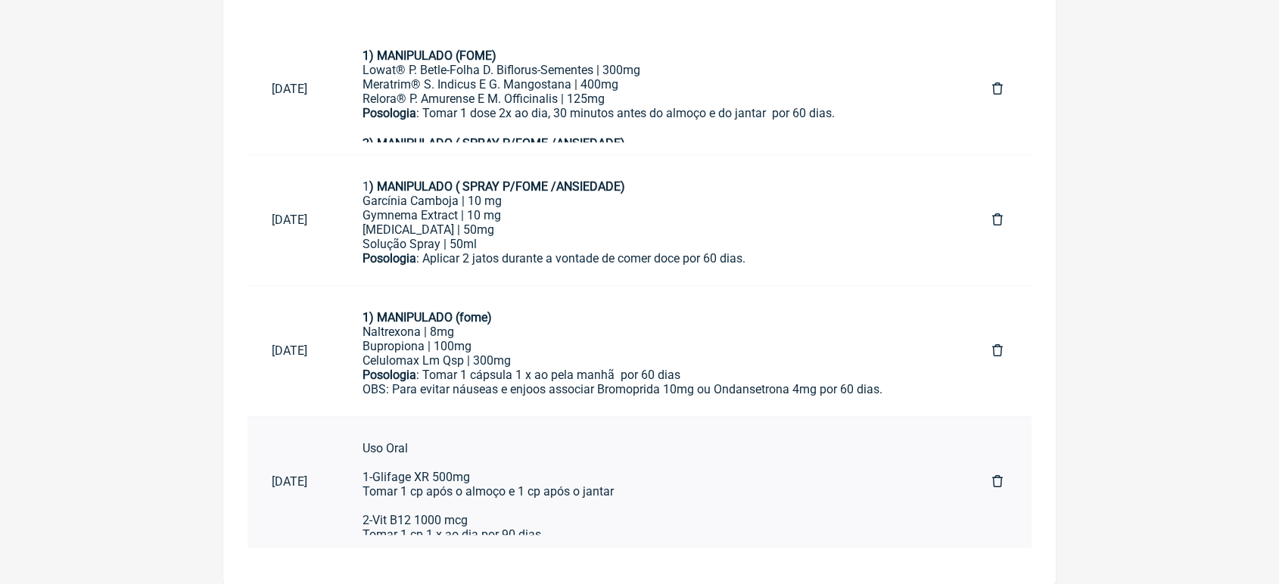
click at [711, 510] on div "Uso Oral 1-Glifage XR 500mg Tomar 1 cp após o almoço e 1 cp após o jantar 2-Vit…" at bounding box center [652, 513] width 580 height 144
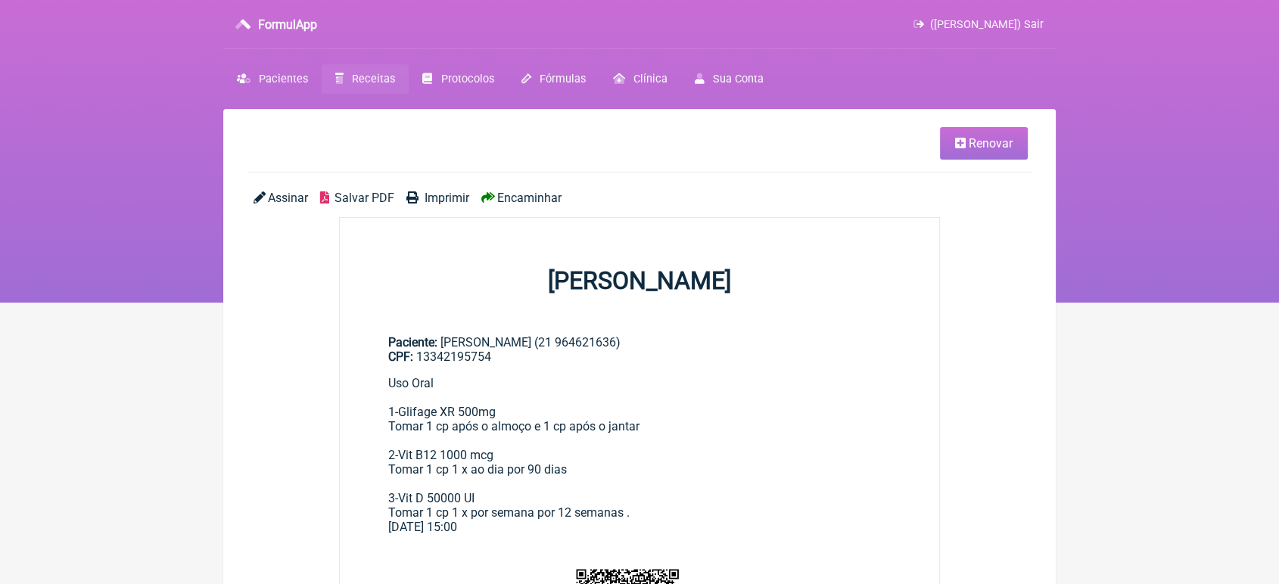
click at [456, 191] on span "Imprimir" at bounding box center [447, 198] width 45 height 14
click at [972, 140] on span "Renovar" at bounding box center [991, 143] width 44 height 14
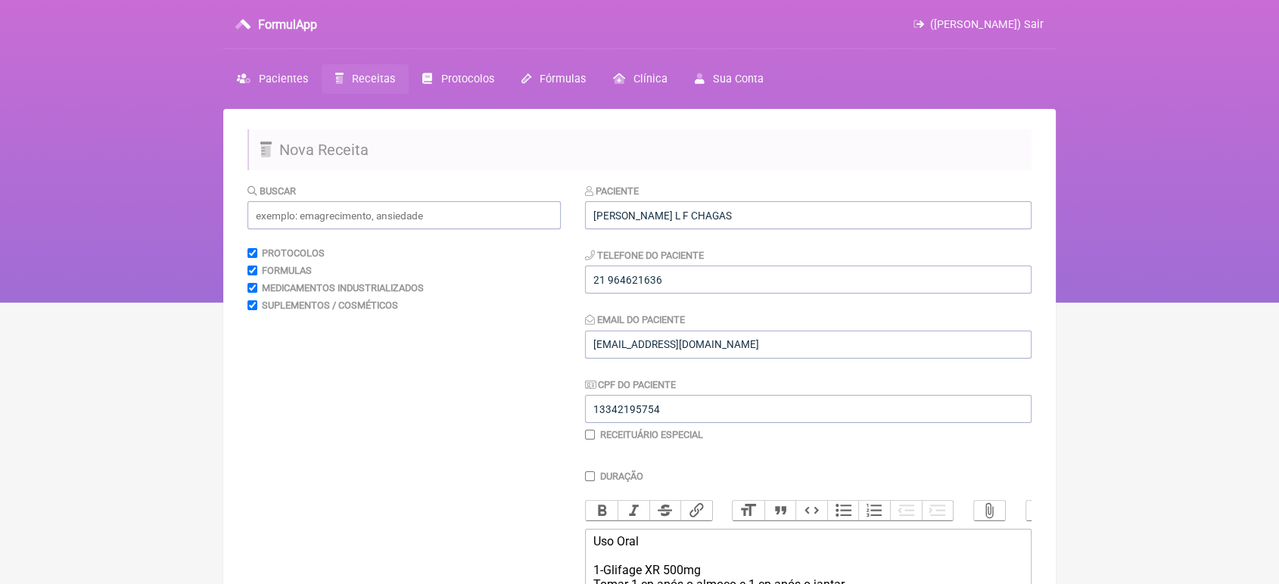
scroll to position [250, 0]
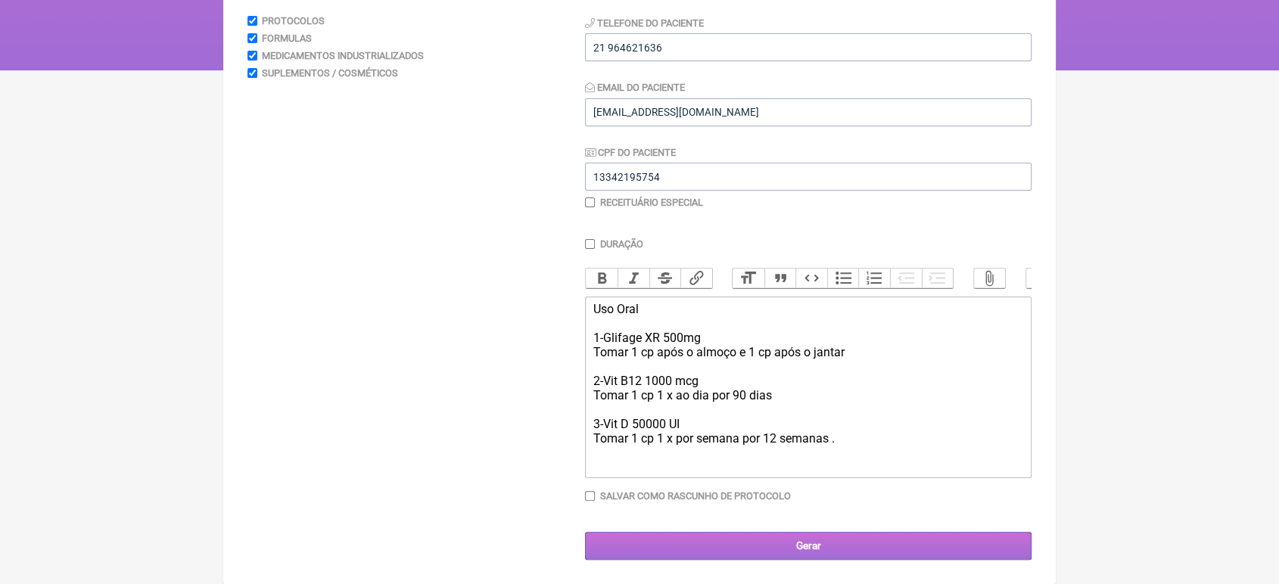
click at [827, 553] on input "Gerar" at bounding box center [808, 546] width 446 height 28
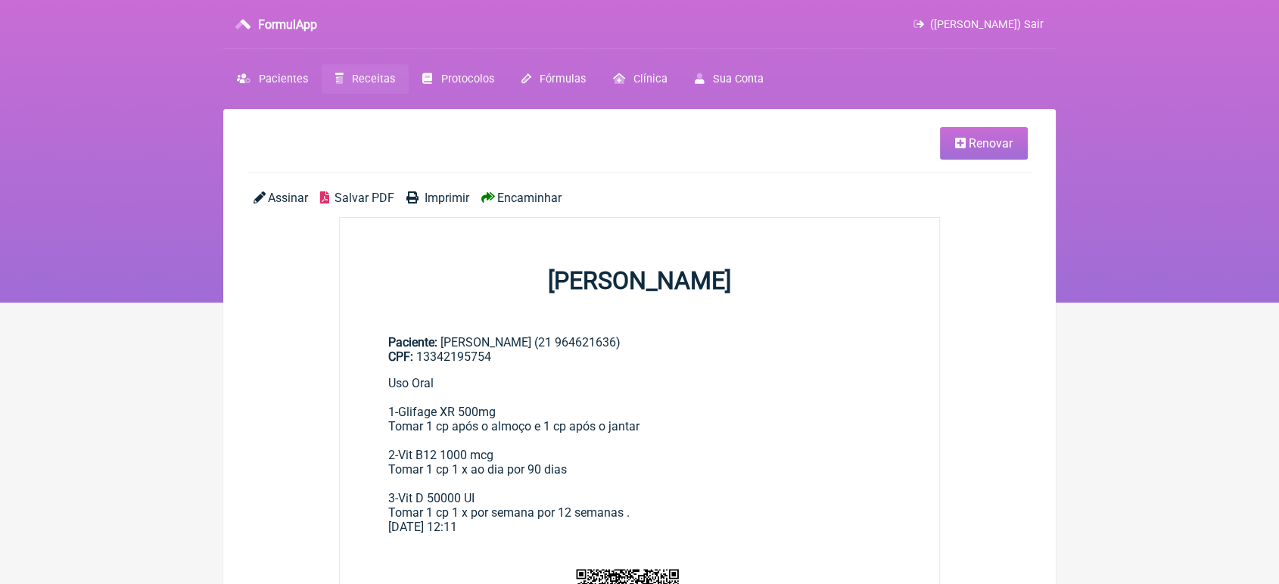
click at [434, 198] on span "Imprimir" at bounding box center [447, 198] width 45 height 14
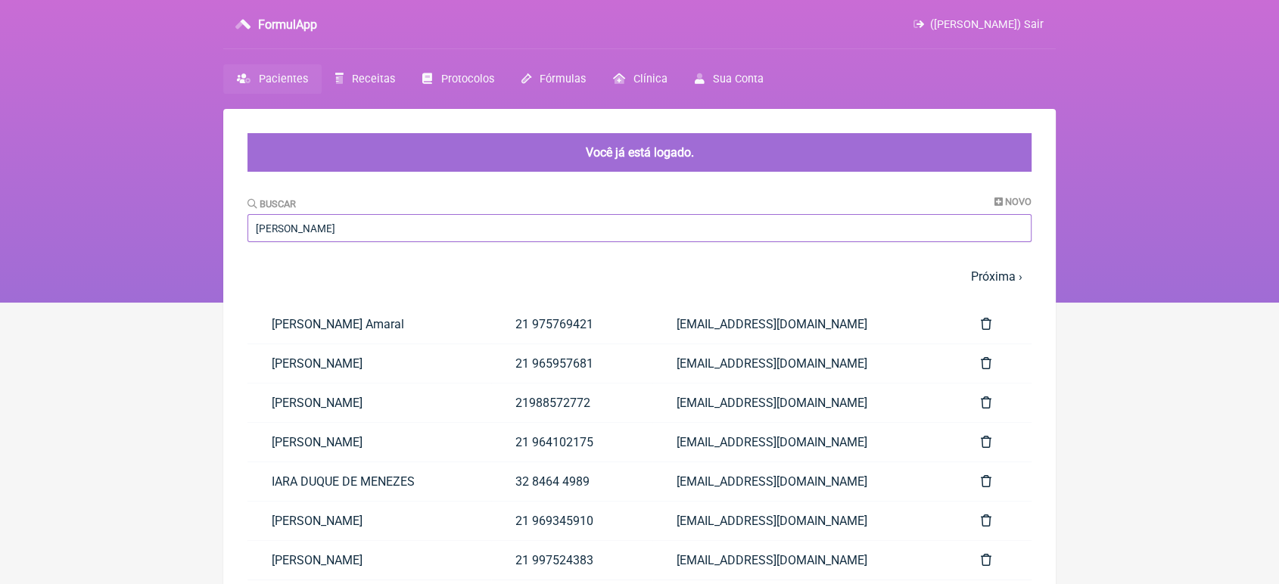
click at [325, 219] on input "Evelyn" at bounding box center [639, 228] width 784 height 28
type input "E"
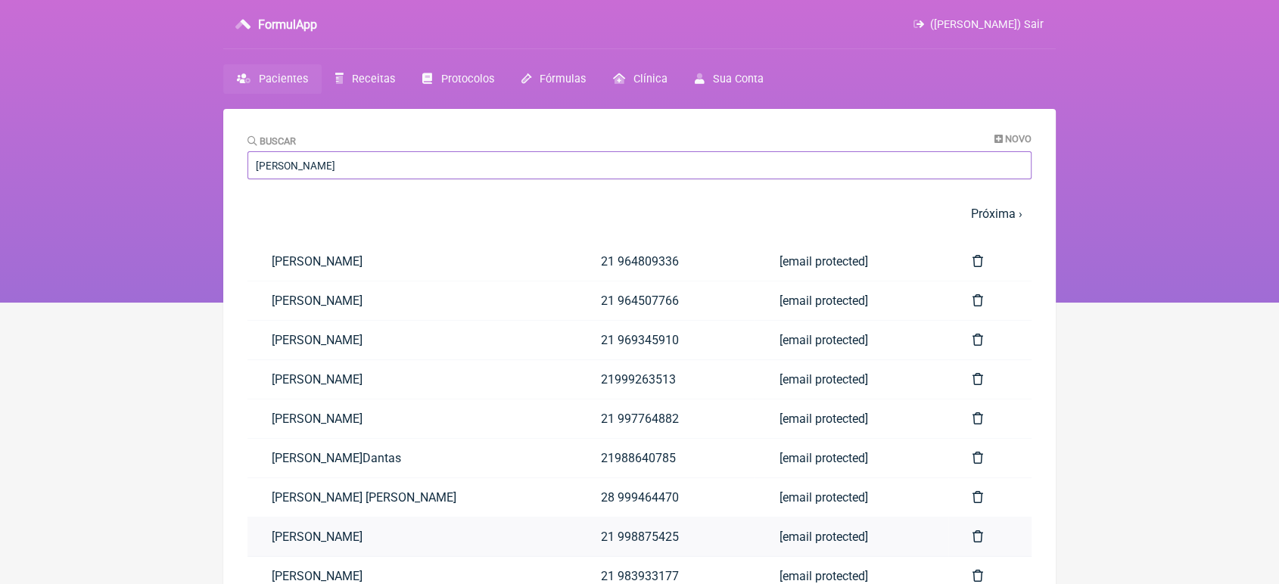
type input "Felipe"
click at [320, 530] on link "Felipe Luiz de Almeida R Pereira" at bounding box center [411, 537] width 329 height 39
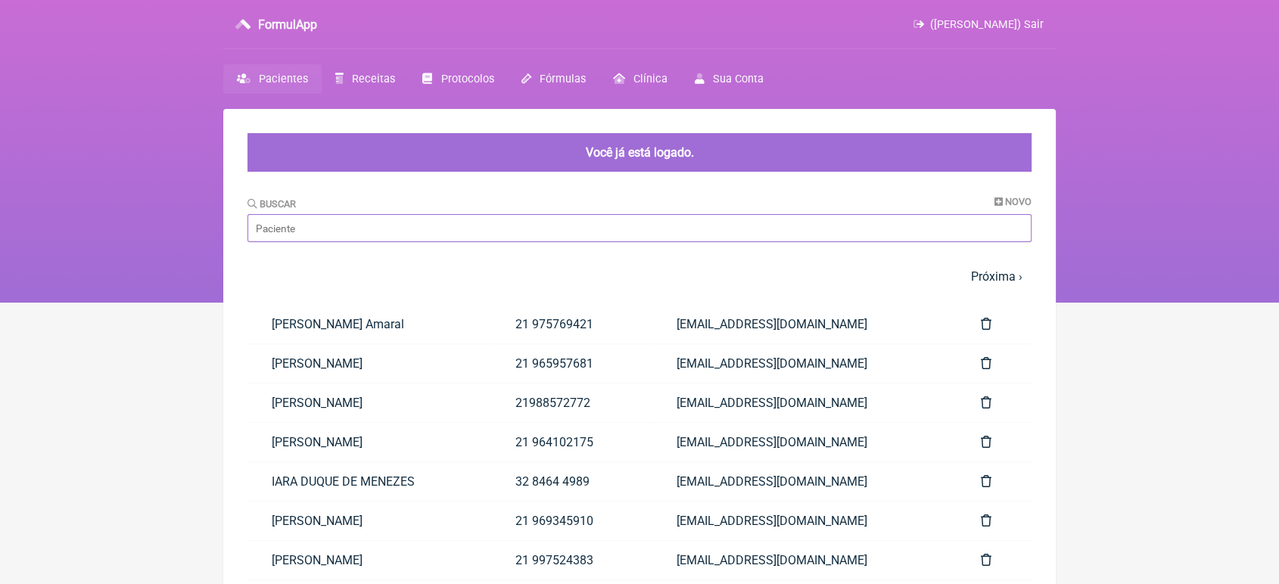
click at [309, 229] on input "Buscar" at bounding box center [639, 228] width 784 height 28
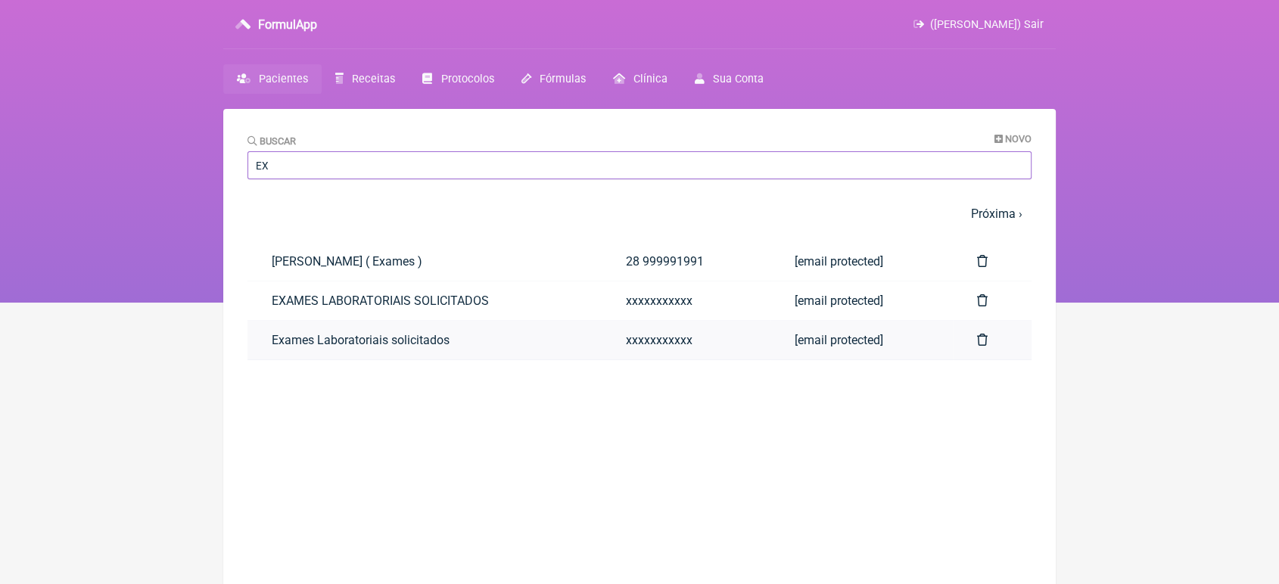
type input "EX"
click at [284, 344] on link "Exames Laboratoriais solicitados" at bounding box center [424, 340] width 354 height 39
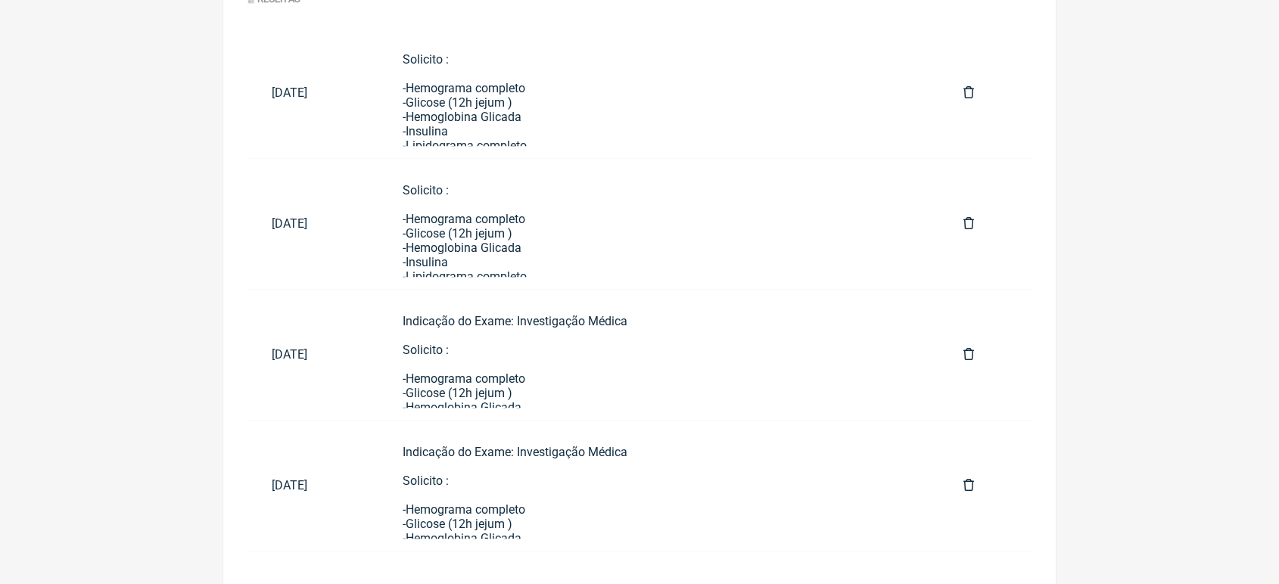
scroll to position [792, 0]
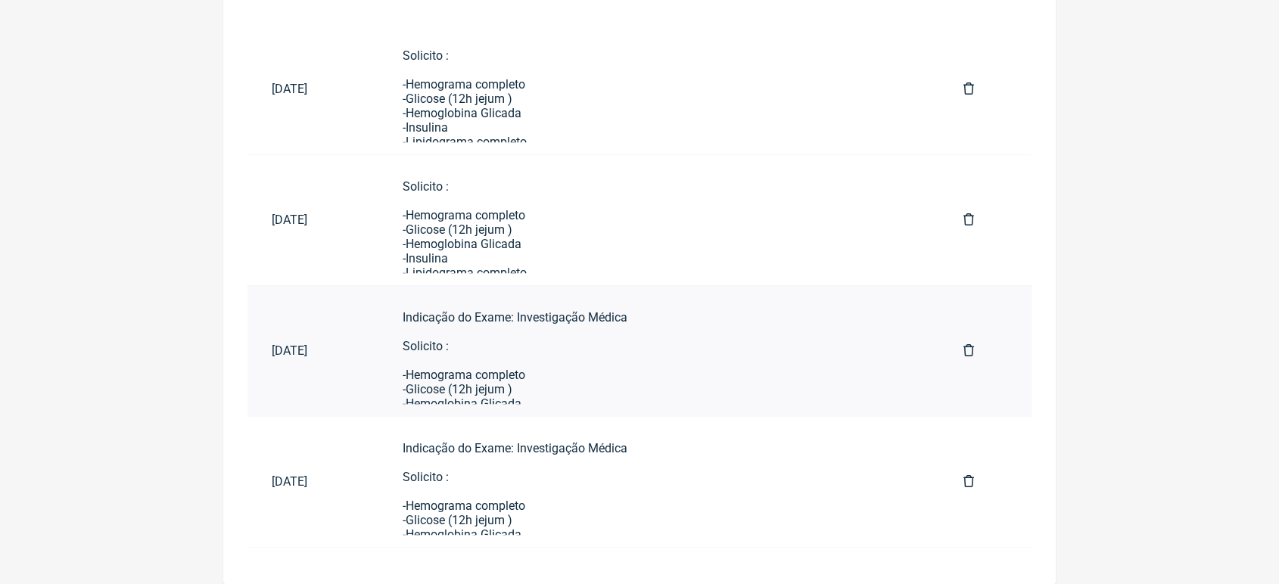
click at [681, 356] on div "Indicação do Exame: Investigação Médica Solicito : -Hemograma completo -Glicose…" at bounding box center [659, 533] width 512 height 446
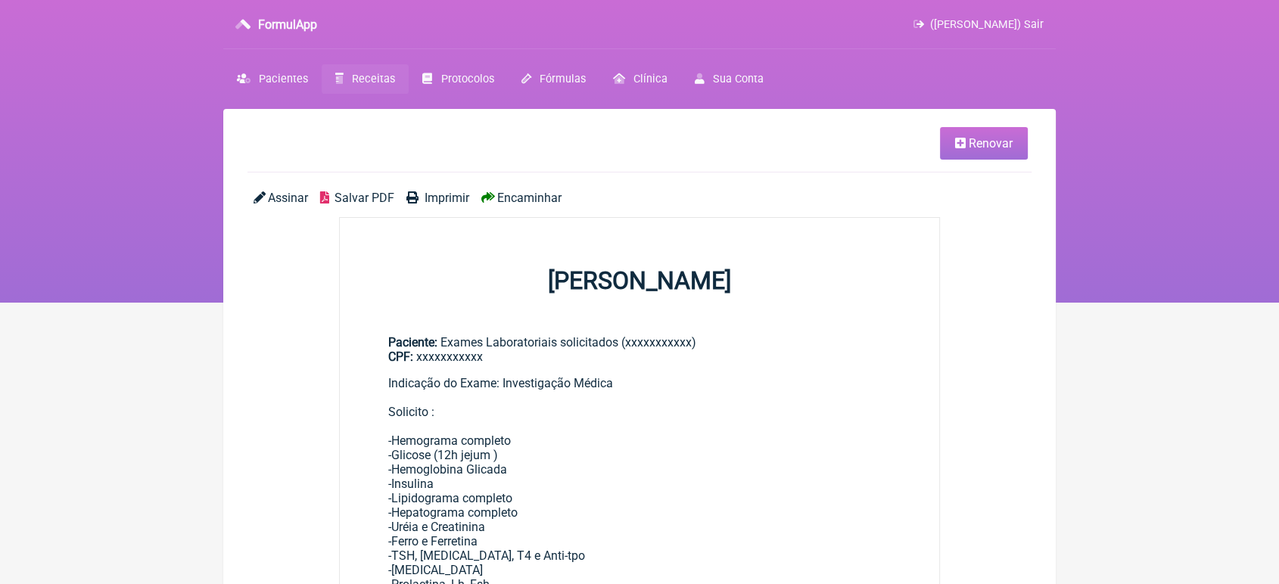
click at [982, 144] on span "Renovar" at bounding box center [991, 143] width 44 height 14
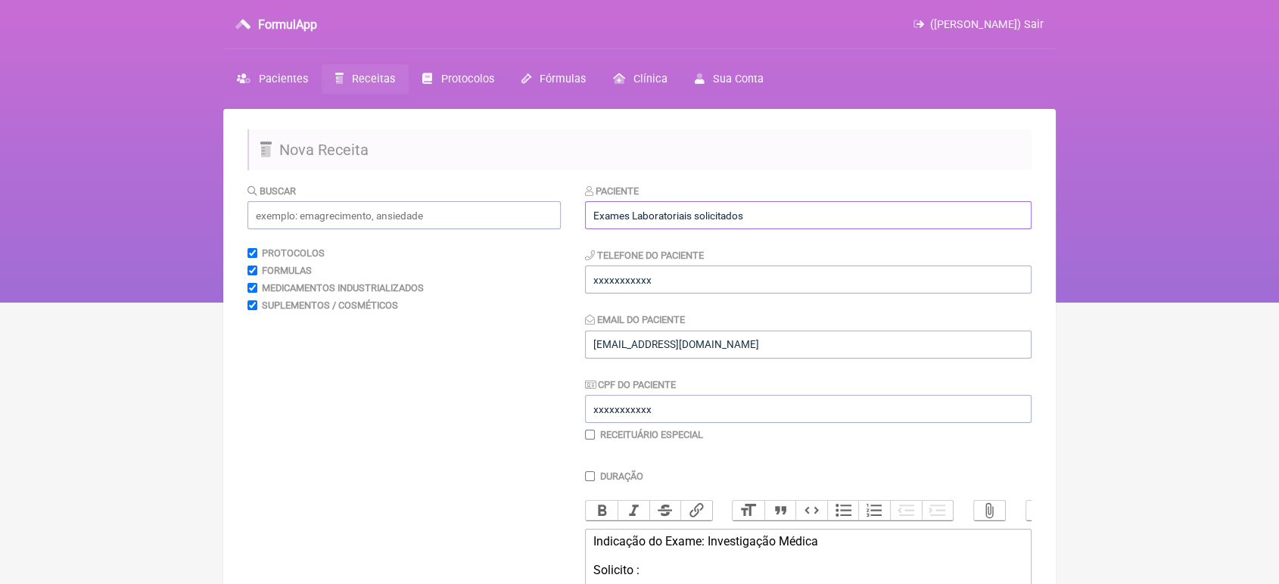
click at [819, 225] on input "Exames Laboratoriais solicitados" at bounding box center [808, 215] width 446 height 28
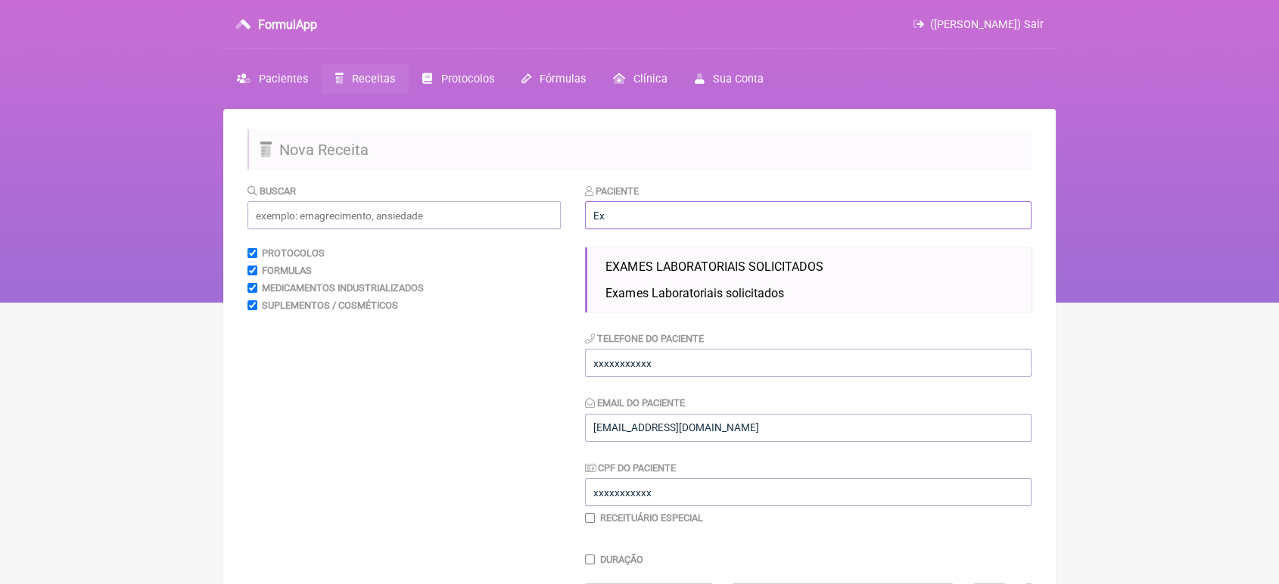
type input "E"
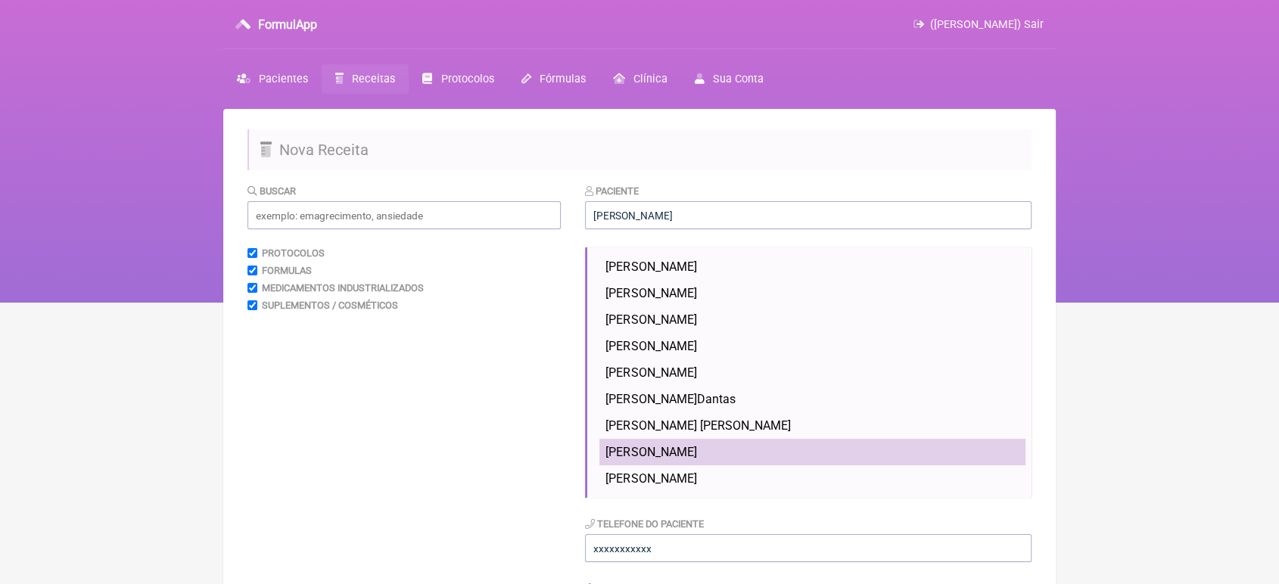
click at [695, 455] on span "[PERSON_NAME]" at bounding box center [650, 452] width 91 height 14
type input "[PERSON_NAME]"
type input "21 998875425"
type input "127911047-39"
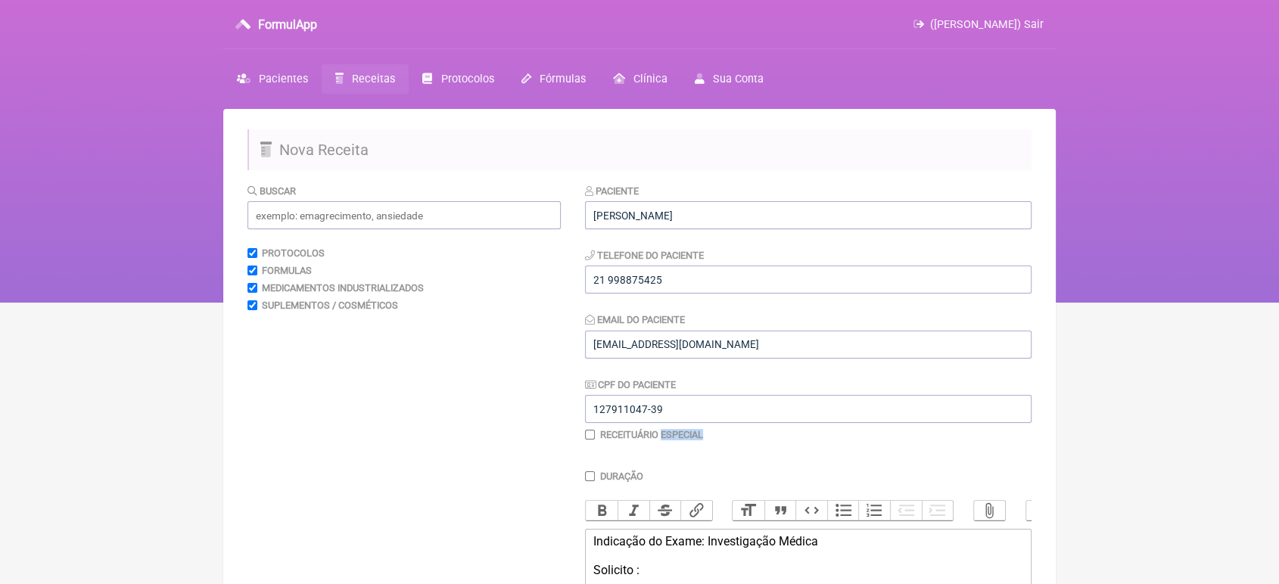
click at [695, 453] on div "Paciente [PERSON_NAME] Telefone do Paciente [PHONE_NUMBER] Email do Paciente [E…" at bounding box center [808, 318] width 446 height 270
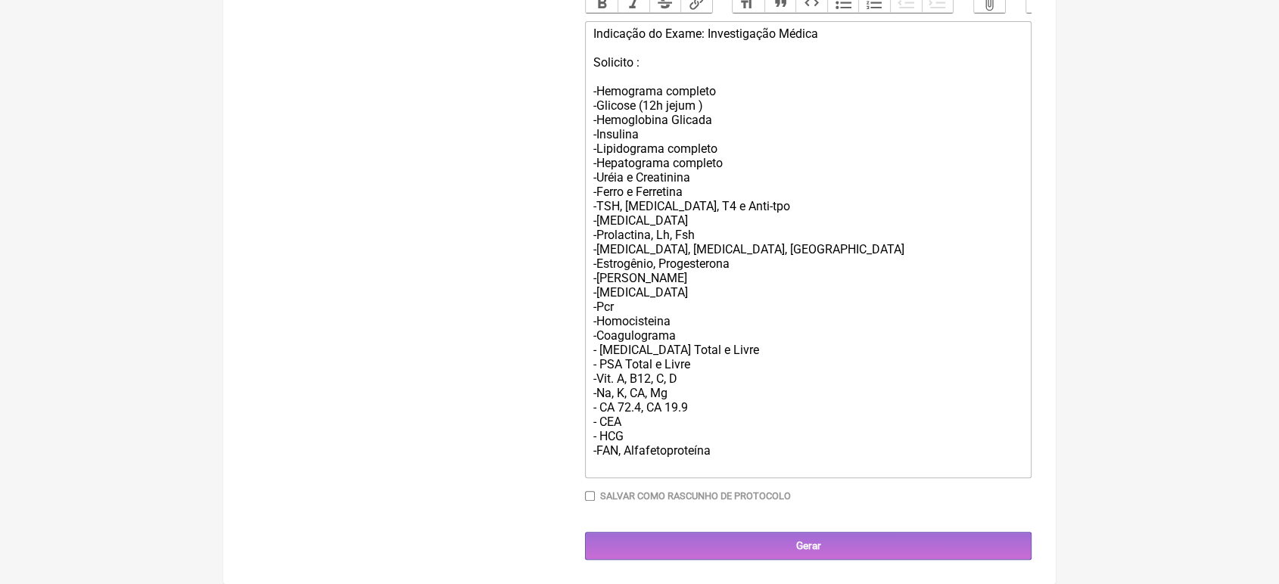
scroll to position [539, 0]
click at [726, 108] on div "Indicação do Exame: Investigação Médica Solicito : -Hemograma completo -Glicose…" at bounding box center [808, 249] width 430 height 446
click at [660, 123] on div "Indicação do Exame: Investigação Médica Solicito : -Hemograma completo -Glicose…" at bounding box center [808, 249] width 430 height 446
drag, startPoint x: 660, startPoint y: 123, endPoint x: 840, endPoint y: 78, distance: 185.6
click at [840, 78] on div "Indicação do Exame: Investigação Médica Solicito : -Hemograma completo -Glicose…" at bounding box center [808, 249] width 430 height 446
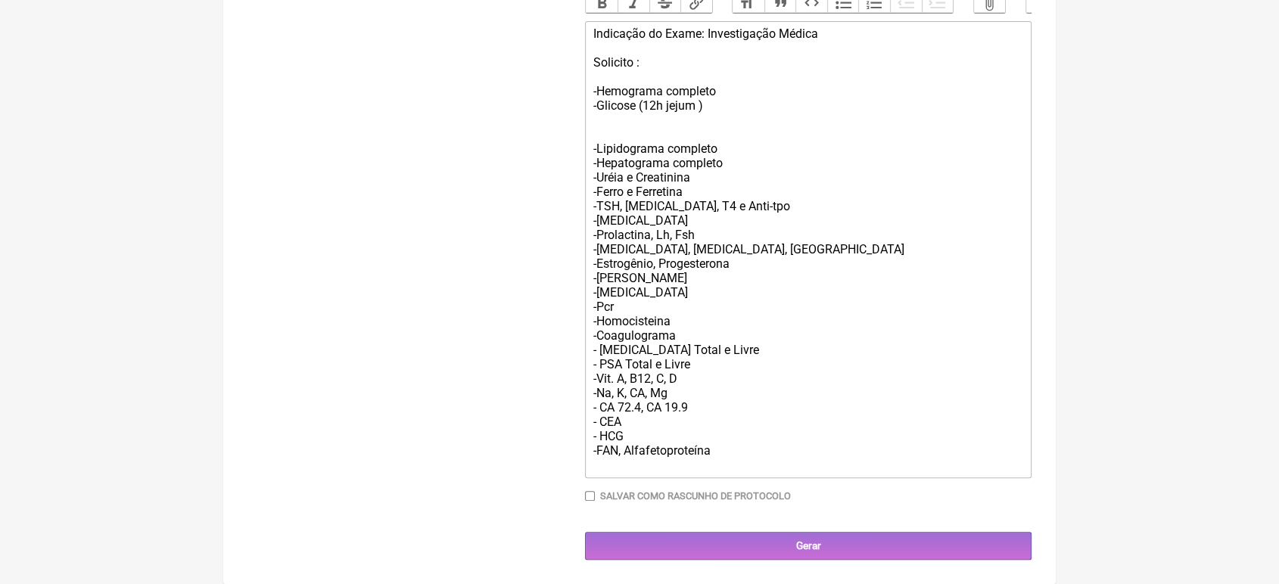
click at [807, 140] on div "Indicação do Exame: Investigação Médica Solicito : -Hemograma completo -Glicose…" at bounding box center [808, 249] width 430 height 446
click at [586, 143] on trix-editor "Indicação do Exame: Investigação Médica Solicito : -Hemograma completo -Glicose…" at bounding box center [808, 249] width 446 height 457
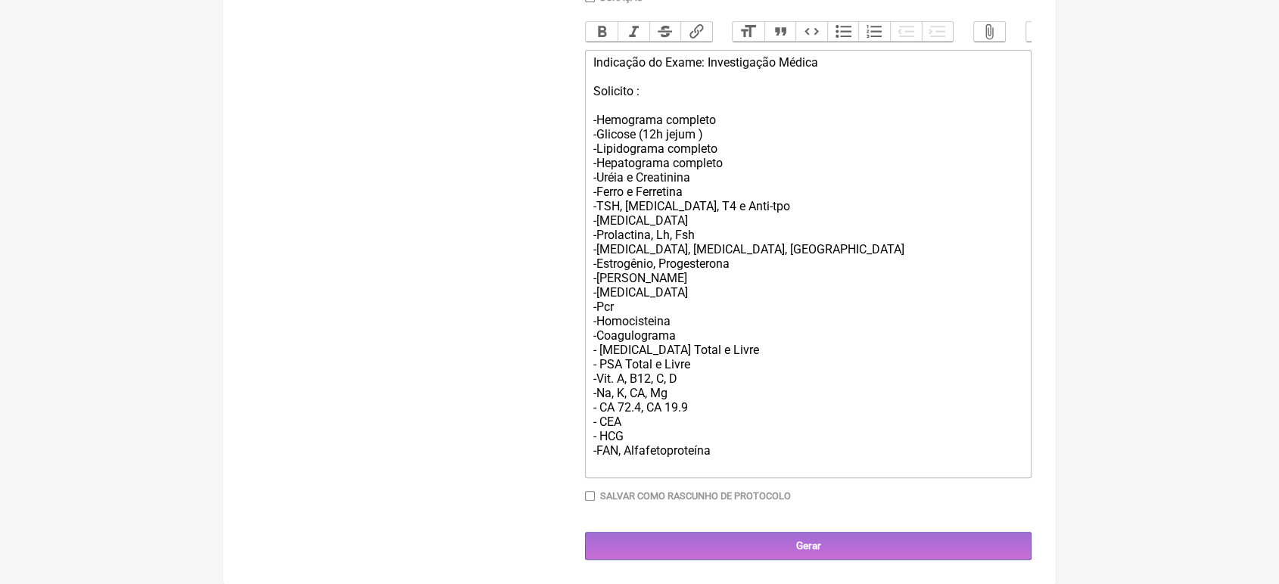
scroll to position [509, 0]
click at [765, 168] on div "Indicação do Exame: Investigação Médica Solicito : -Hemograma completo -Glicose…" at bounding box center [808, 263] width 430 height 417
click at [728, 186] on div "Indicação do Exame: Investigação Médica Solicito : -Hemograma completo -Glicose…" at bounding box center [808, 263] width 430 height 417
type trix-editor "<div>Indicação do Exame: Investigação Médica<br><br>Solicito :<br><br>-Hemogram…"
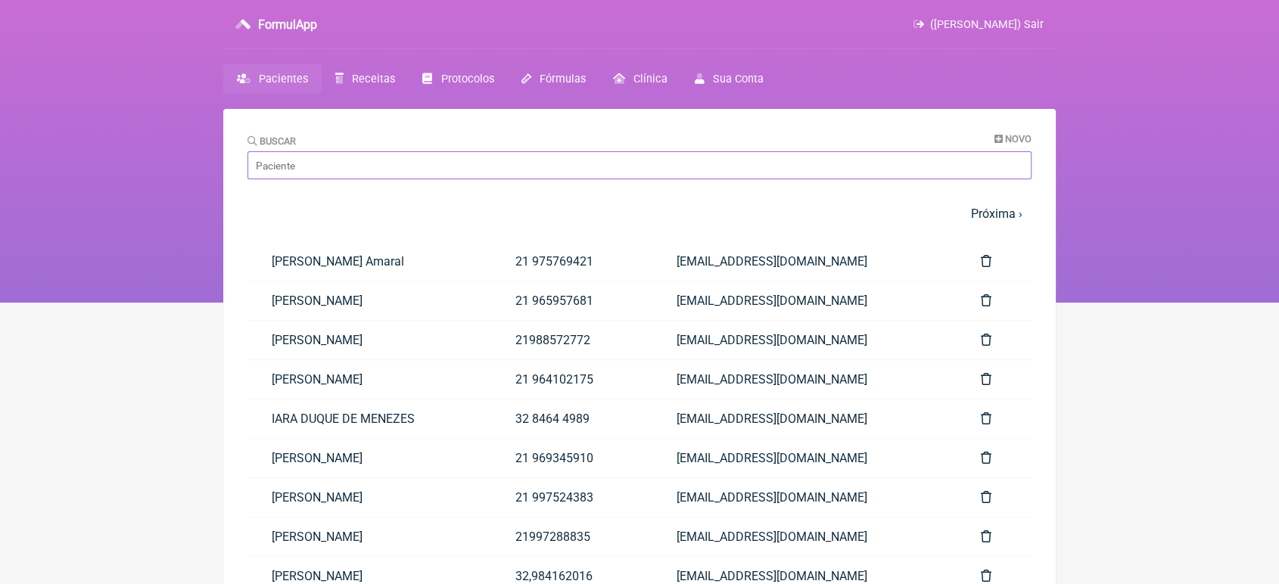
click at [350, 159] on input "Buscar" at bounding box center [639, 165] width 784 height 28
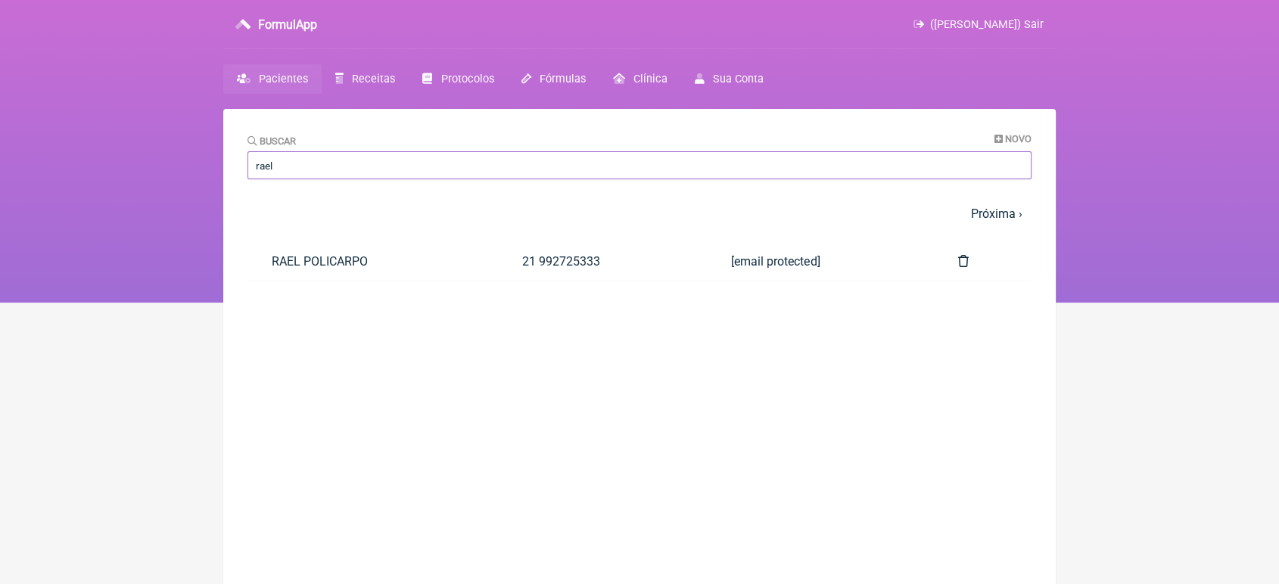
type input "rael"
click at [329, 266] on link "RAEL POLICARPO" at bounding box center [372, 261] width 250 height 39
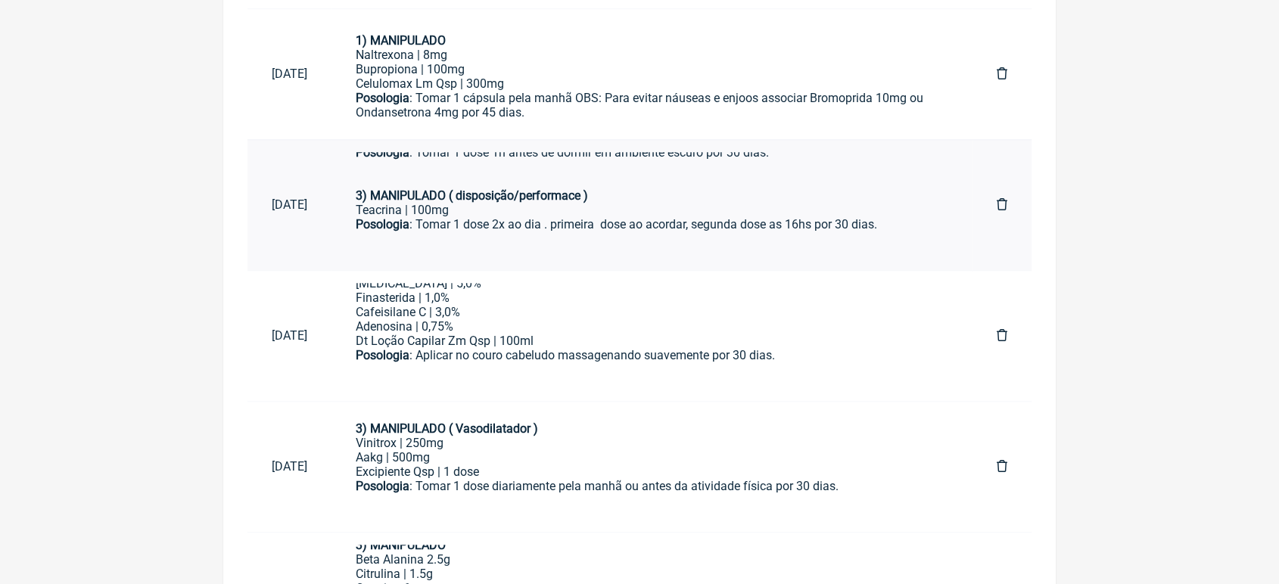
scroll to position [391, 0]
click at [957, 127] on link "1) MANIPULADO Naltrexona | 8mg Bupropiona | 100mg Celulomax Lm Qsp | 300mg Poso…" at bounding box center [651, 74] width 641 height 106
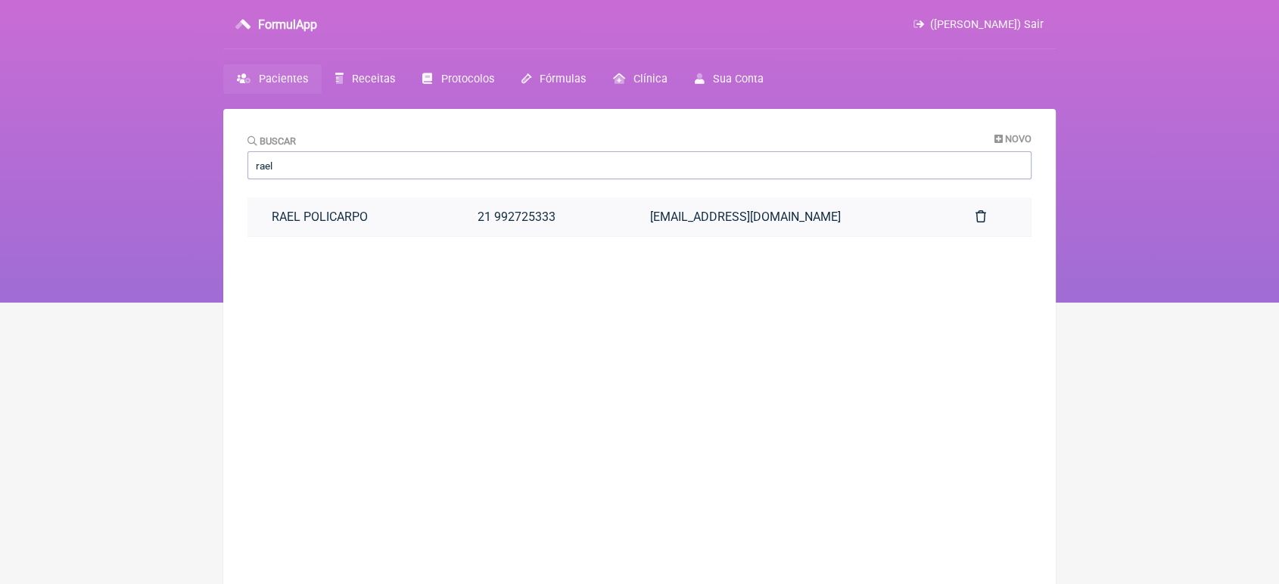
click at [368, 202] on link "RAEL POLICARPO" at bounding box center [350, 217] width 206 height 39
